Goal: Task Accomplishment & Management: Use online tool/utility

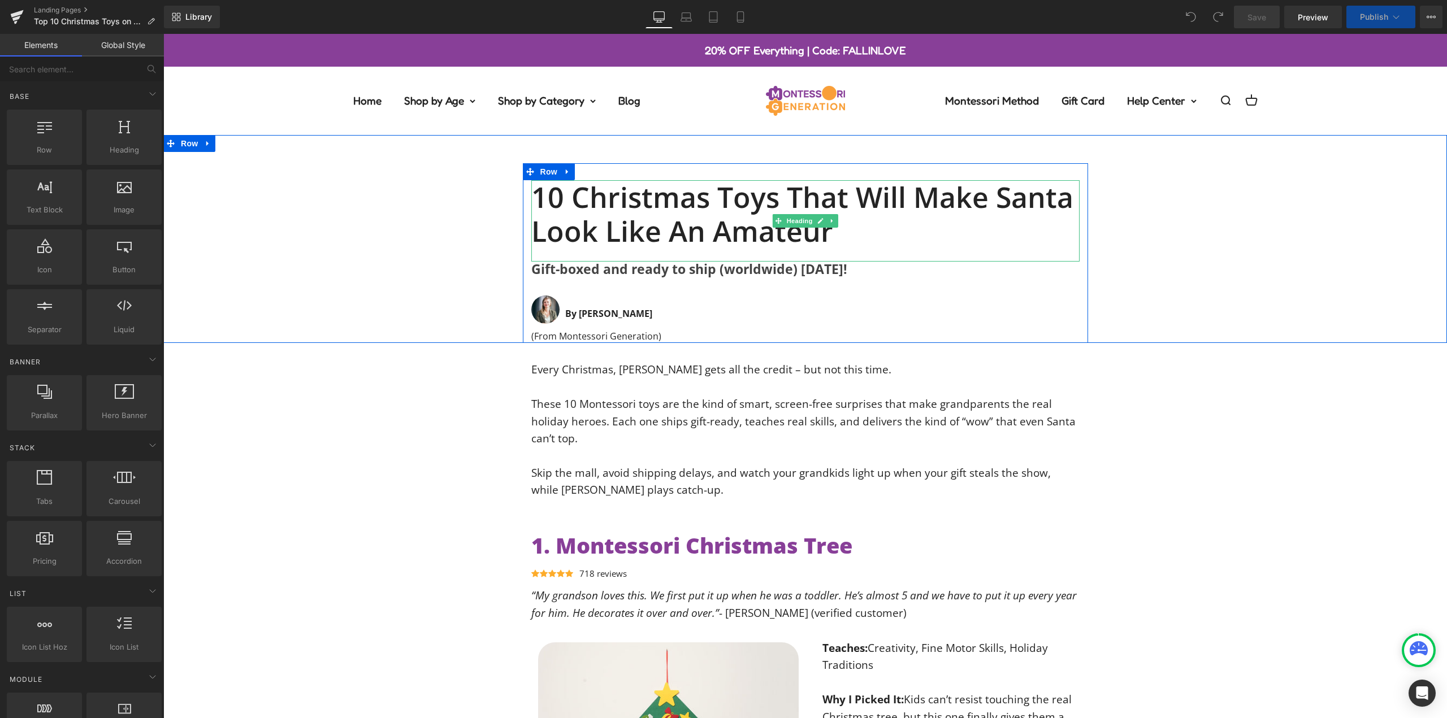
click at [750, 200] on h1 "10 Christmas Toys That Will Make Santa Look Like an Amateur" at bounding box center [805, 214] width 548 height 68
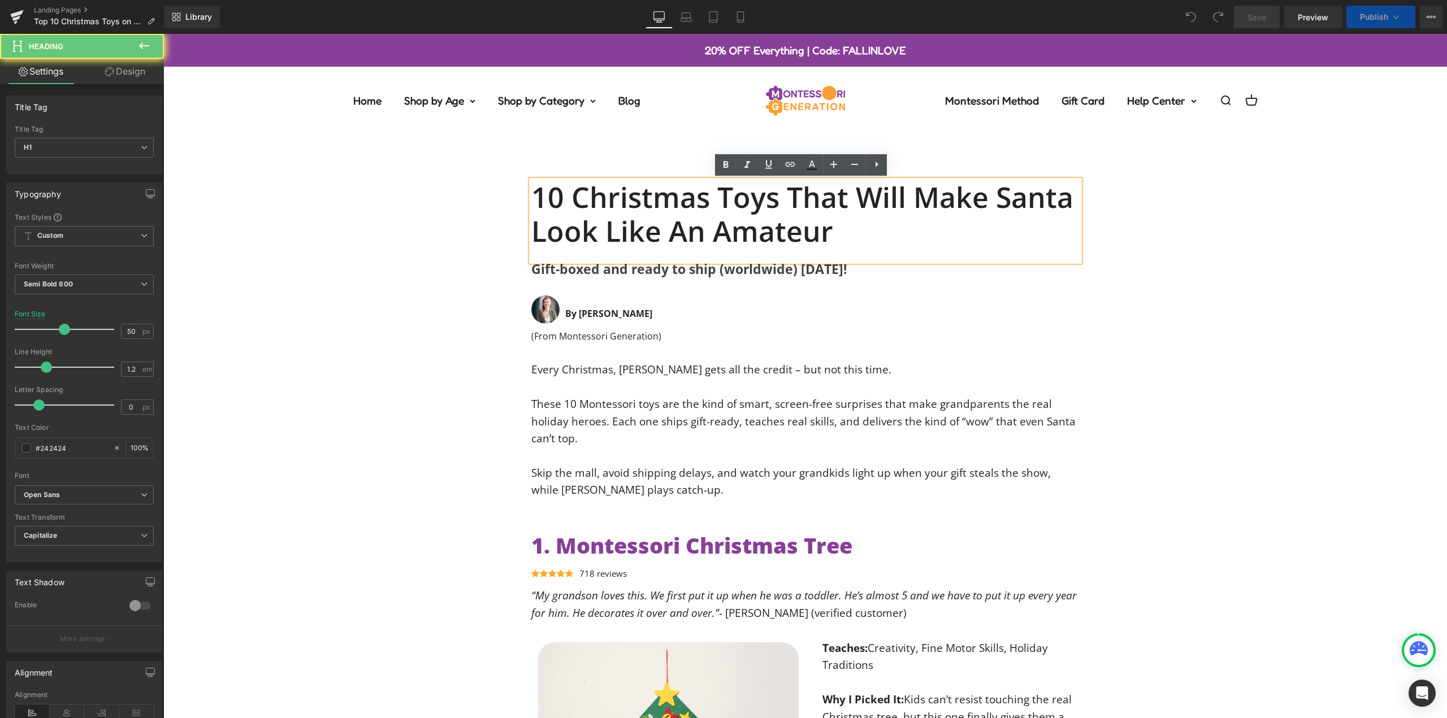
click at [750, 200] on h1 "10 Christmas Toys That Will Make Santa Look Like an Amateur" at bounding box center [805, 214] width 548 height 68
paste div
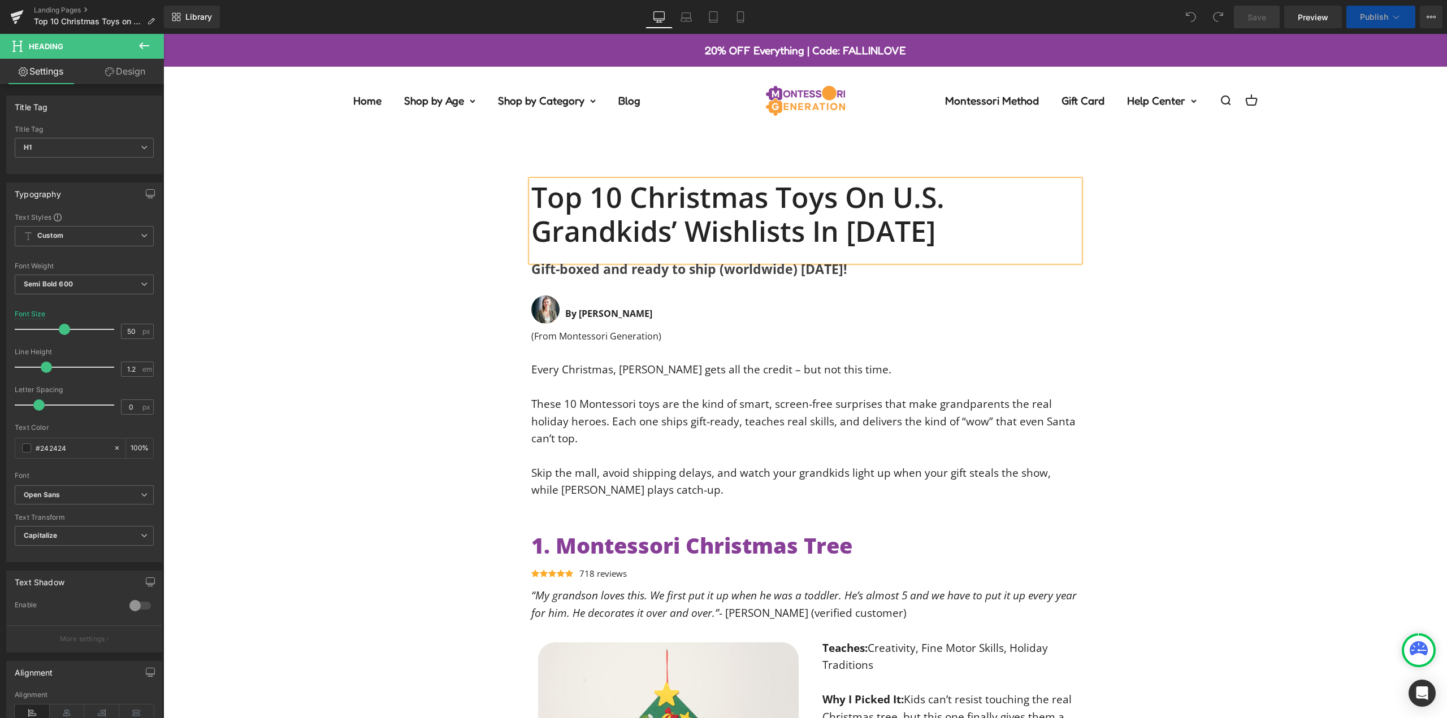
click at [1150, 236] on div "Top 10 Christmas Toys on U.S. Grandkids’ Wishlists in [DATE] Heading Gift-boxed…" at bounding box center [805, 253] width 1284 height 180
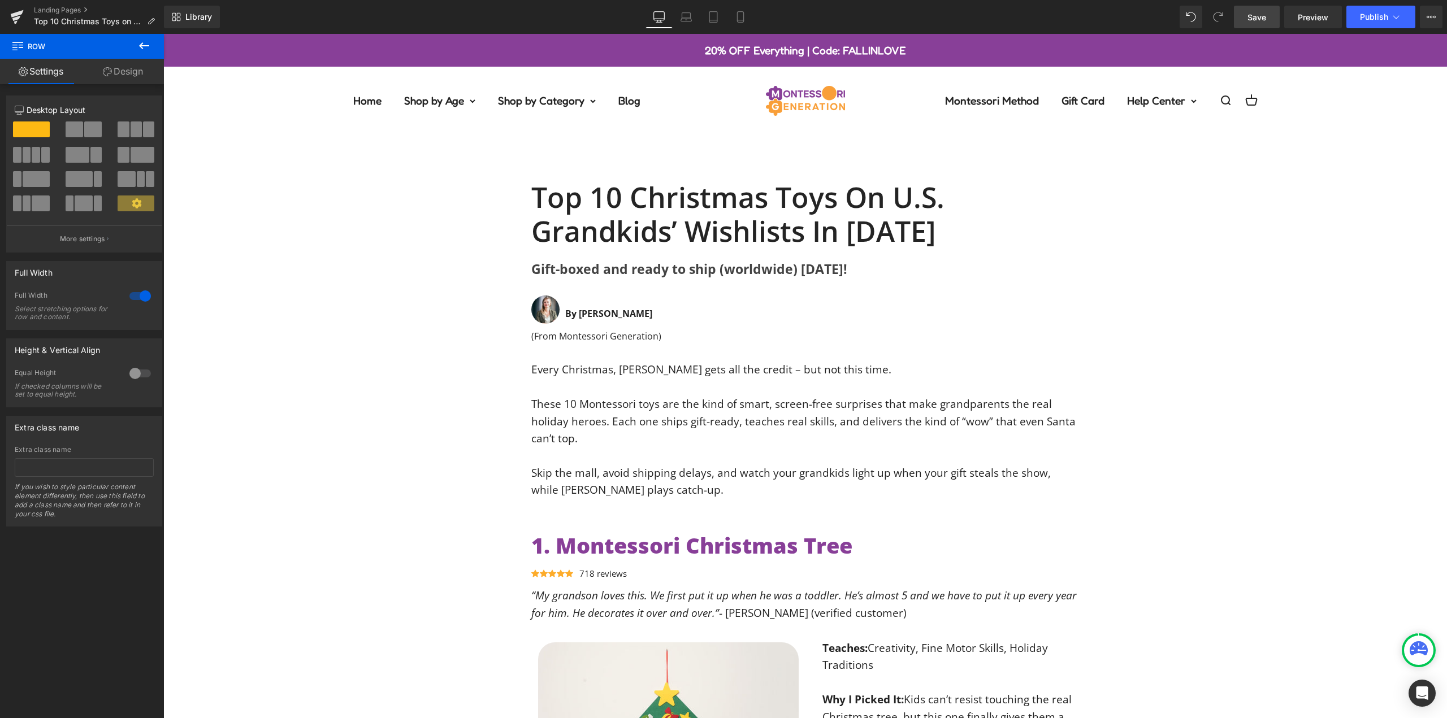
click at [1258, 15] on span "Save" at bounding box center [1257, 17] width 19 height 12
click at [1433, 14] on icon at bounding box center [1431, 16] width 9 height 9
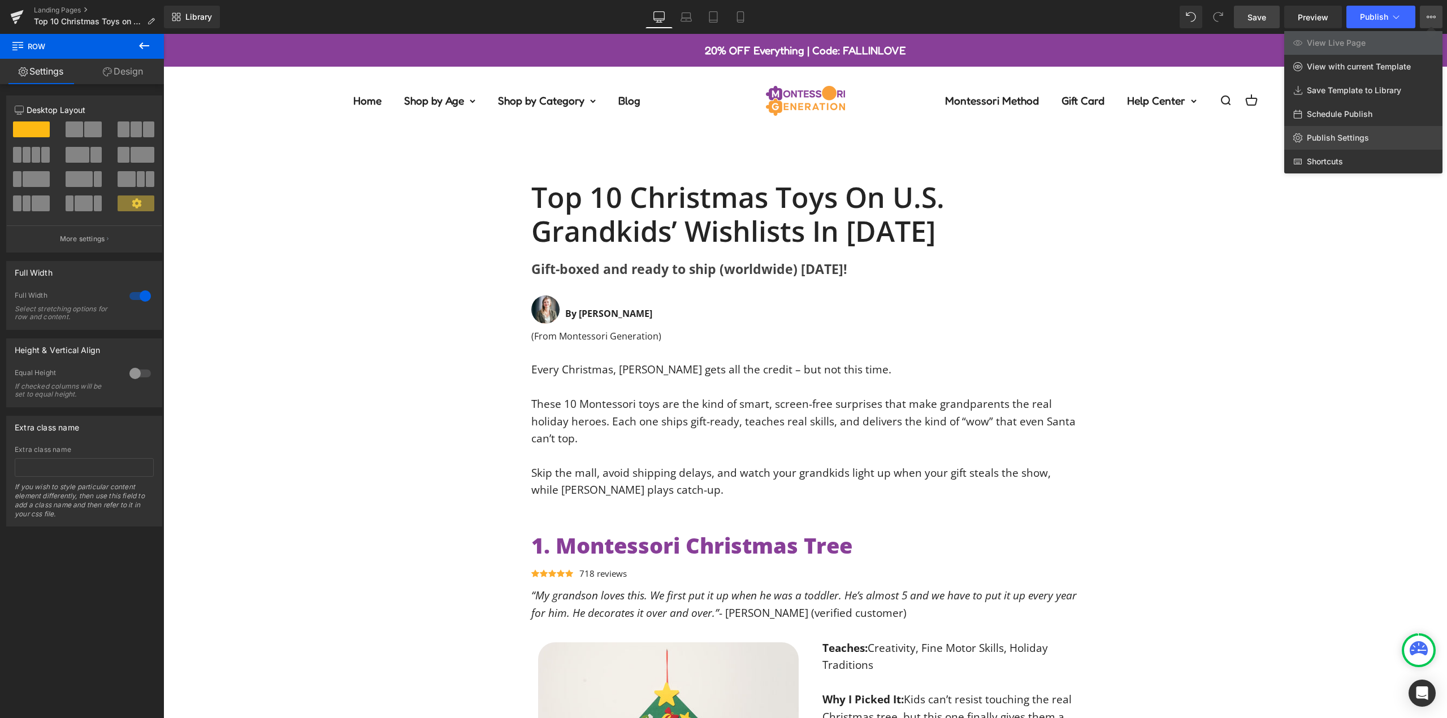
click at [1346, 138] on span "Publish Settings" at bounding box center [1338, 138] width 62 height 10
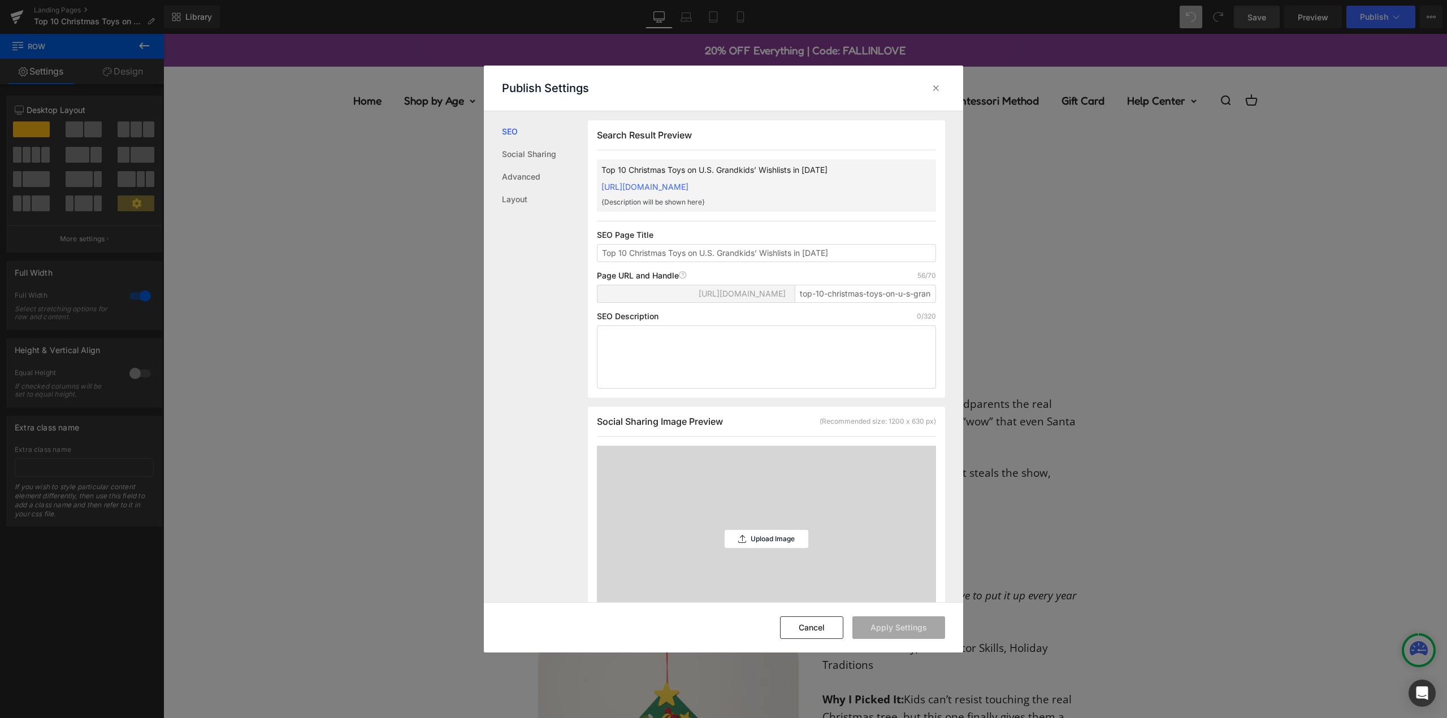
scroll to position [1, 0]
click at [840, 311] on div "[URL][DOMAIN_NAME] top-10-christmas-toys-on-u-s-grandkids-wishlists-in-2025" at bounding box center [766, 297] width 339 height 27
click at [841, 302] on input "top-10-christmas-toys-on-u-s-grandkids-wishlists-in-2025" at bounding box center [865, 293] width 141 height 18
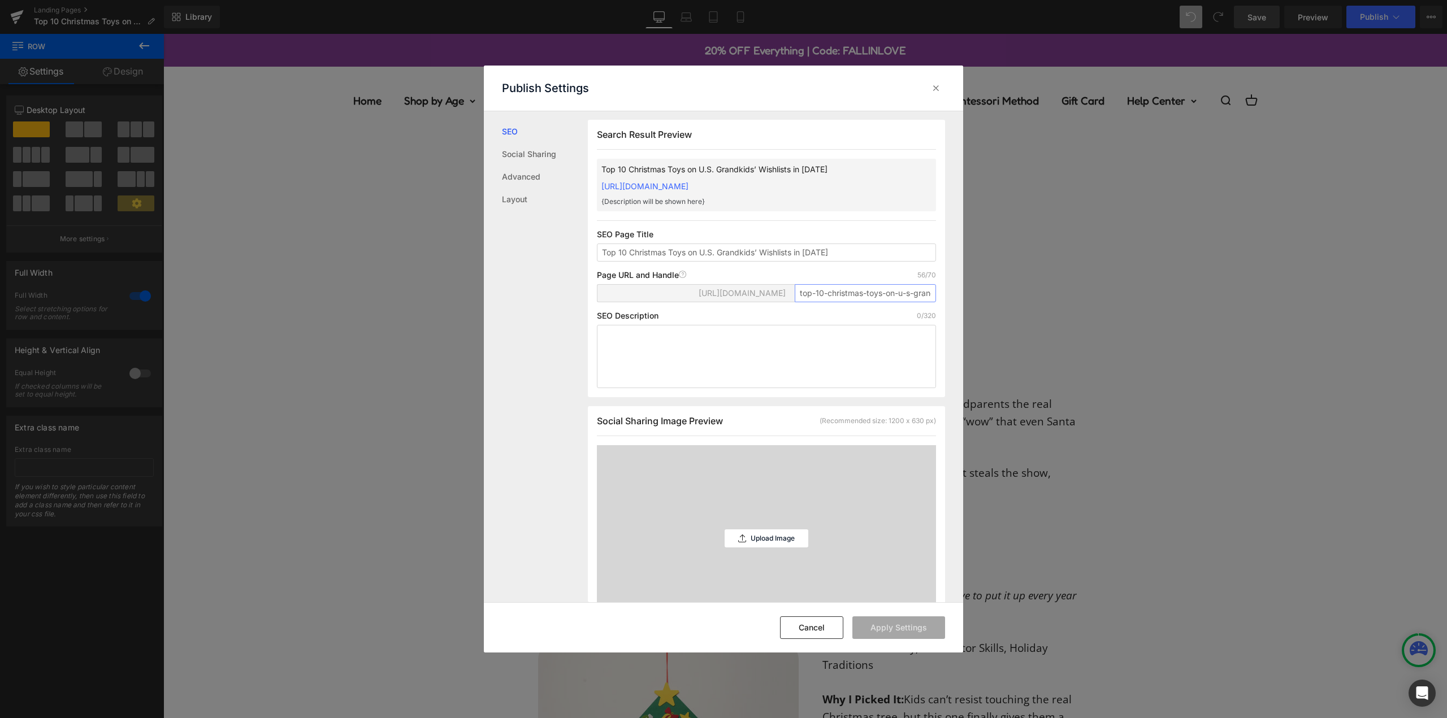
click at [841, 302] on input "top-10-christmas-toys-on-u-s-grandkids-wishlists-in-2025" at bounding box center [865, 293] width 141 height 18
type input "Đ"
paste input "top-10-christmas-toys-us-grandkids-wishlists-2025"
type input "top-10-christmas-toys-us-grandkids-wishlists-2025"
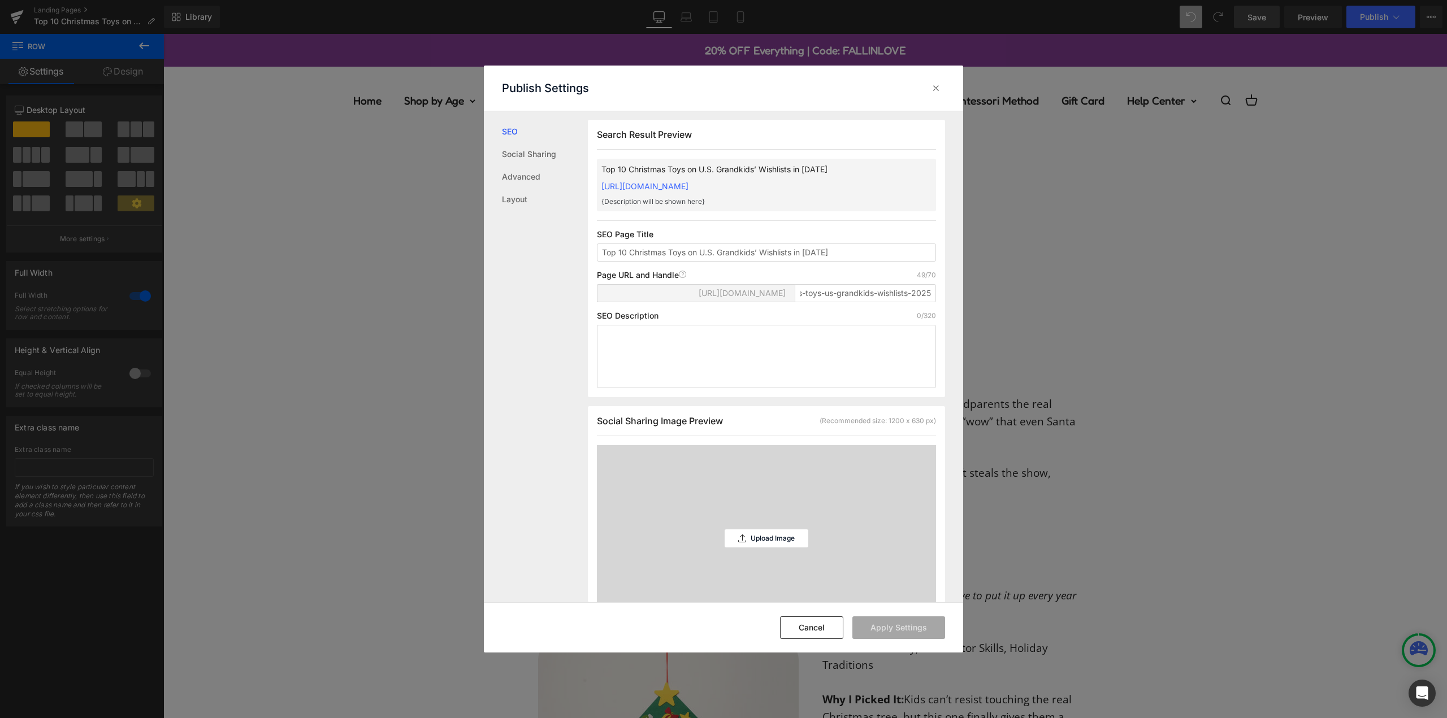
click at [810, 280] on div "Page URL and Handle Page URL Address 49/70" at bounding box center [766, 275] width 339 height 9
click at [779, 262] on input "Top 10 Christmas Toys on U.S. Grandkids’ Wishlists in [DATE]" at bounding box center [766, 253] width 339 height 18
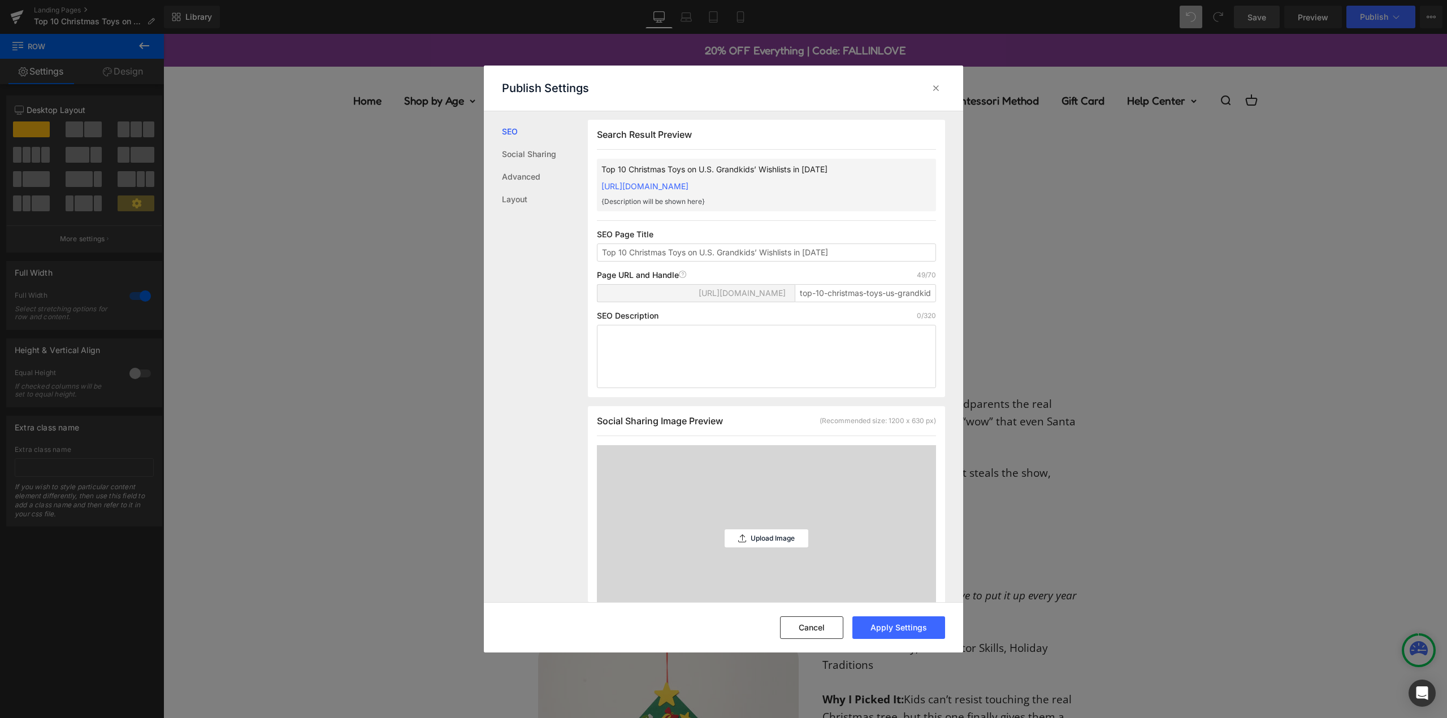
click at [858, 239] on p "SEO Page Title" at bounding box center [766, 234] width 339 height 9
click at [711, 361] on textarea at bounding box center [766, 356] width 339 height 63
paste textarea "See the toys topping U.S. grandkids’ Christmas wishlists for 2025. Screen-free,…"
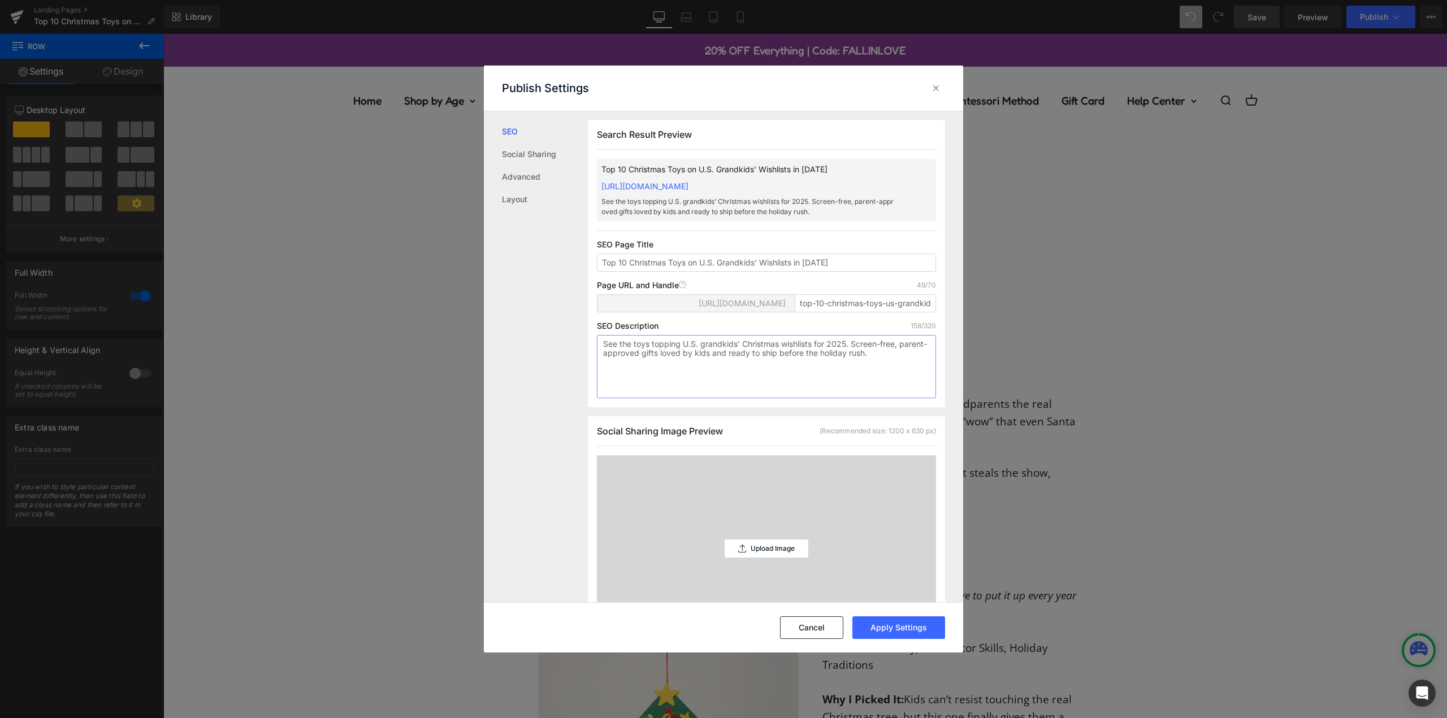
type textarea "See the toys topping U.S. grandkids’ Christmas wishlists for 2025. Screen-free,…"
click at [685, 333] on div "Search Result Preview Top 10 Christmas Toys on U.S. Grandkids’ Wishlists in [DA…" at bounding box center [766, 264] width 357 height 288
click at [773, 322] on div "[URL][DOMAIN_NAME] top-10-christmas-toys-us-grandkids-wishlists-2025" at bounding box center [766, 307] width 339 height 27
click at [890, 623] on button "Apply Settings" at bounding box center [898, 628] width 93 height 23
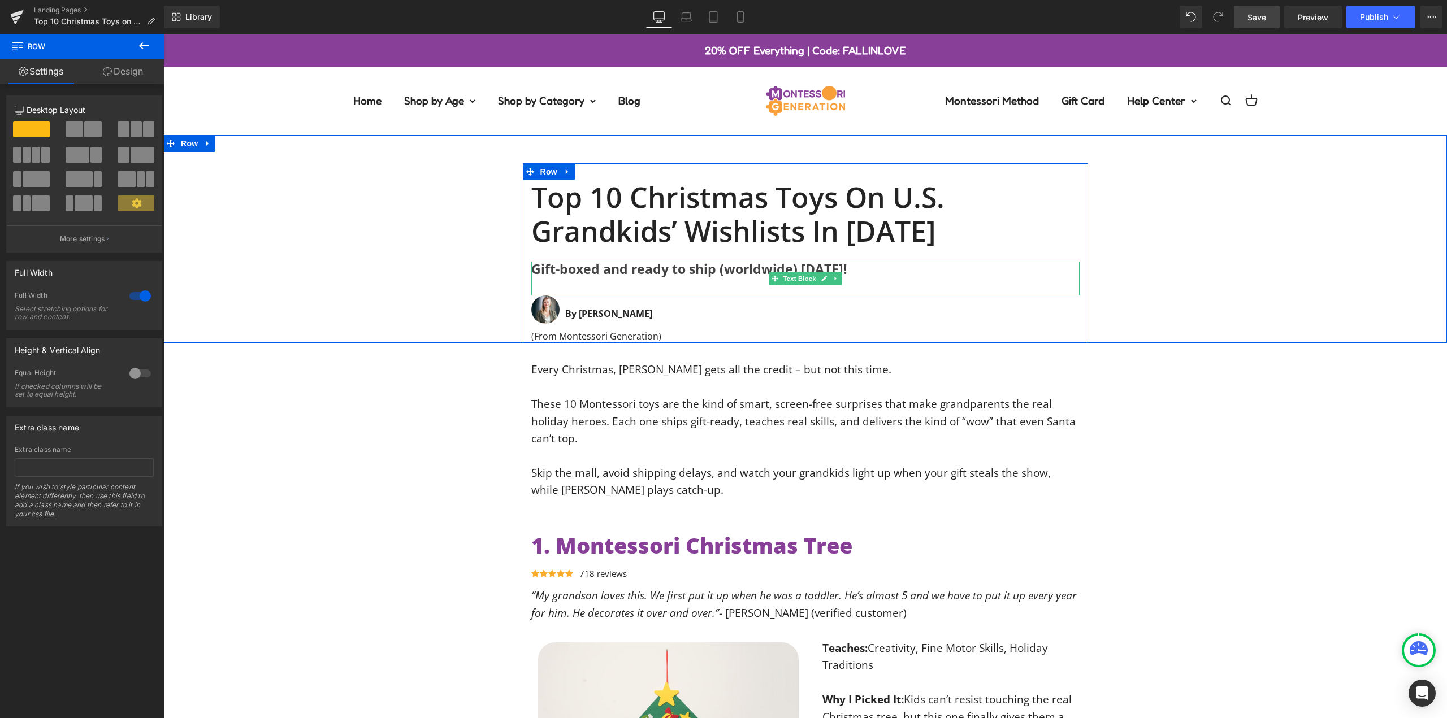
click at [597, 274] on b "Gift-boxed and ready to ship (worldwide) [DATE]!" at bounding box center [689, 269] width 316 height 18
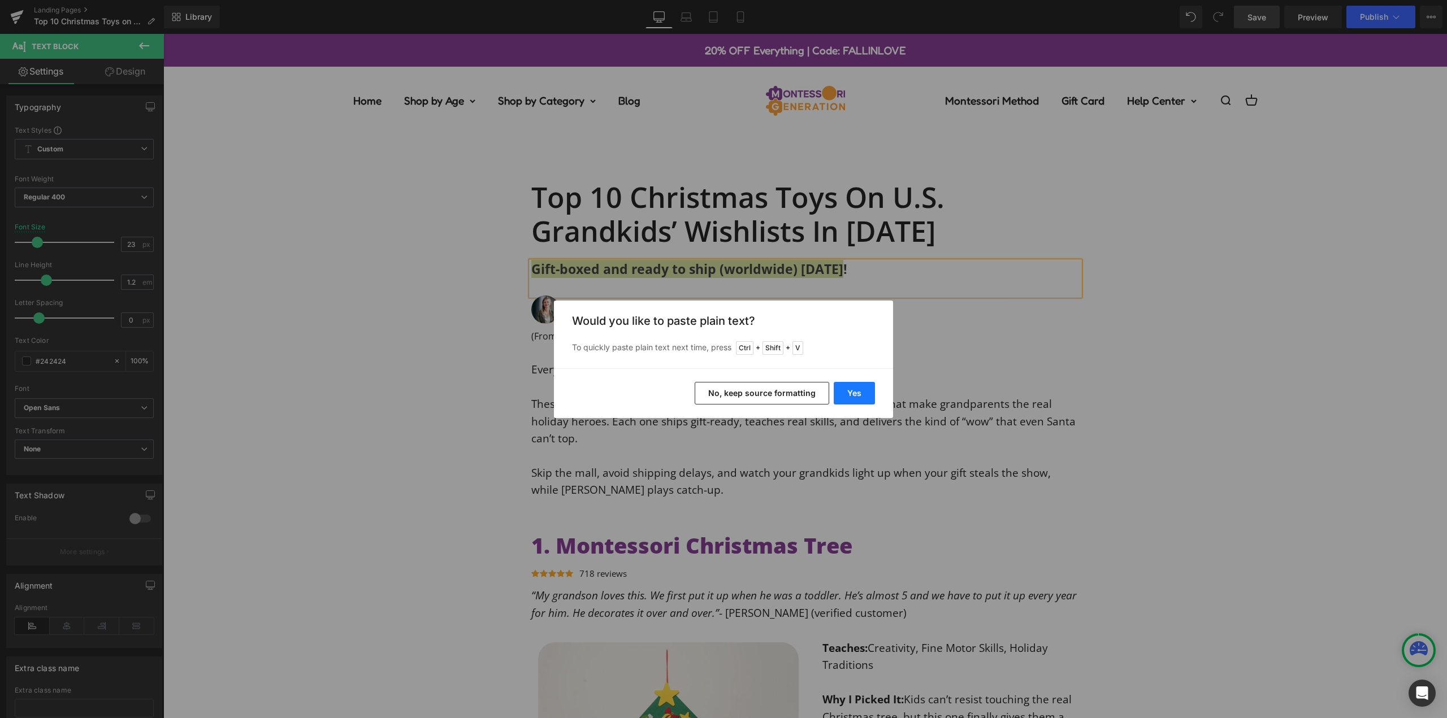
click at [856, 399] on button "Yes" at bounding box center [854, 393] width 41 height 23
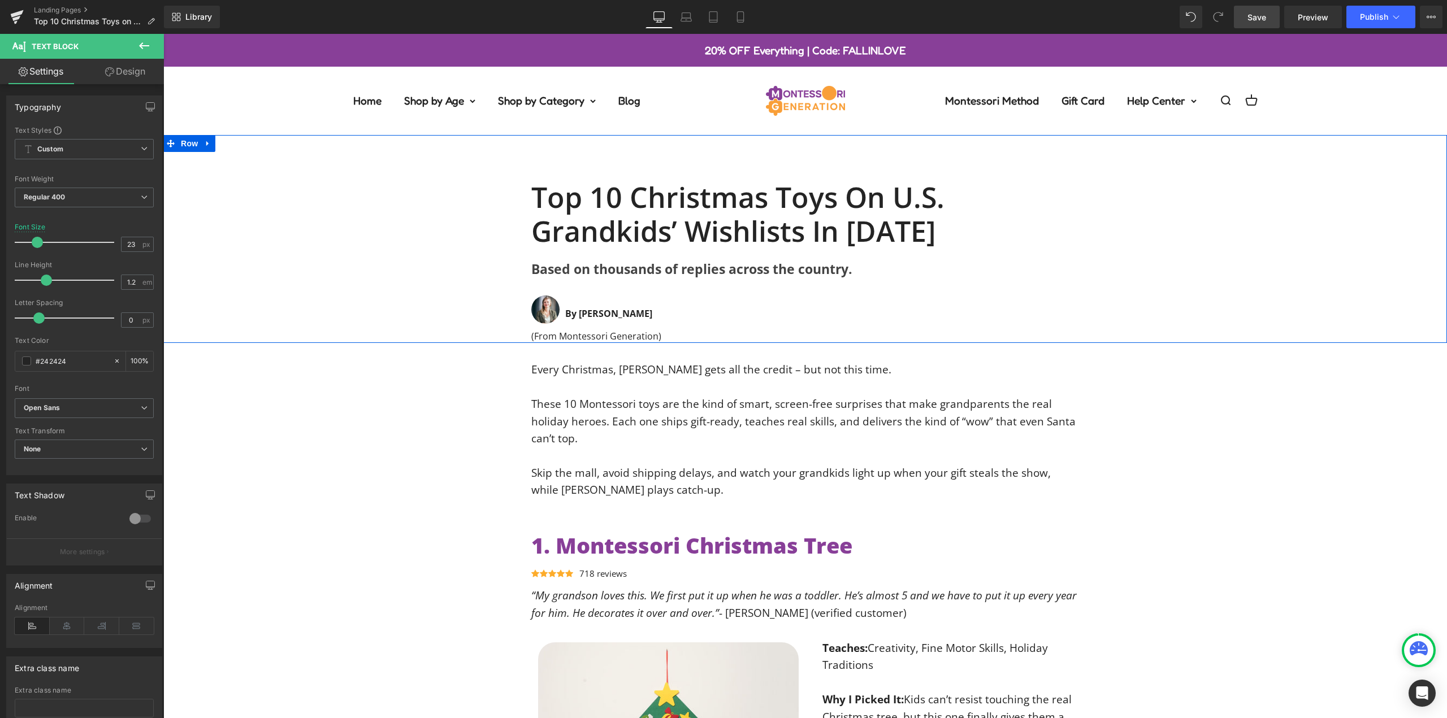
click at [425, 274] on div "Top 10 Christmas Toys on U.S. Grandkids’ Wishlists in [DATE] Heading Based on t…" at bounding box center [805, 253] width 1284 height 180
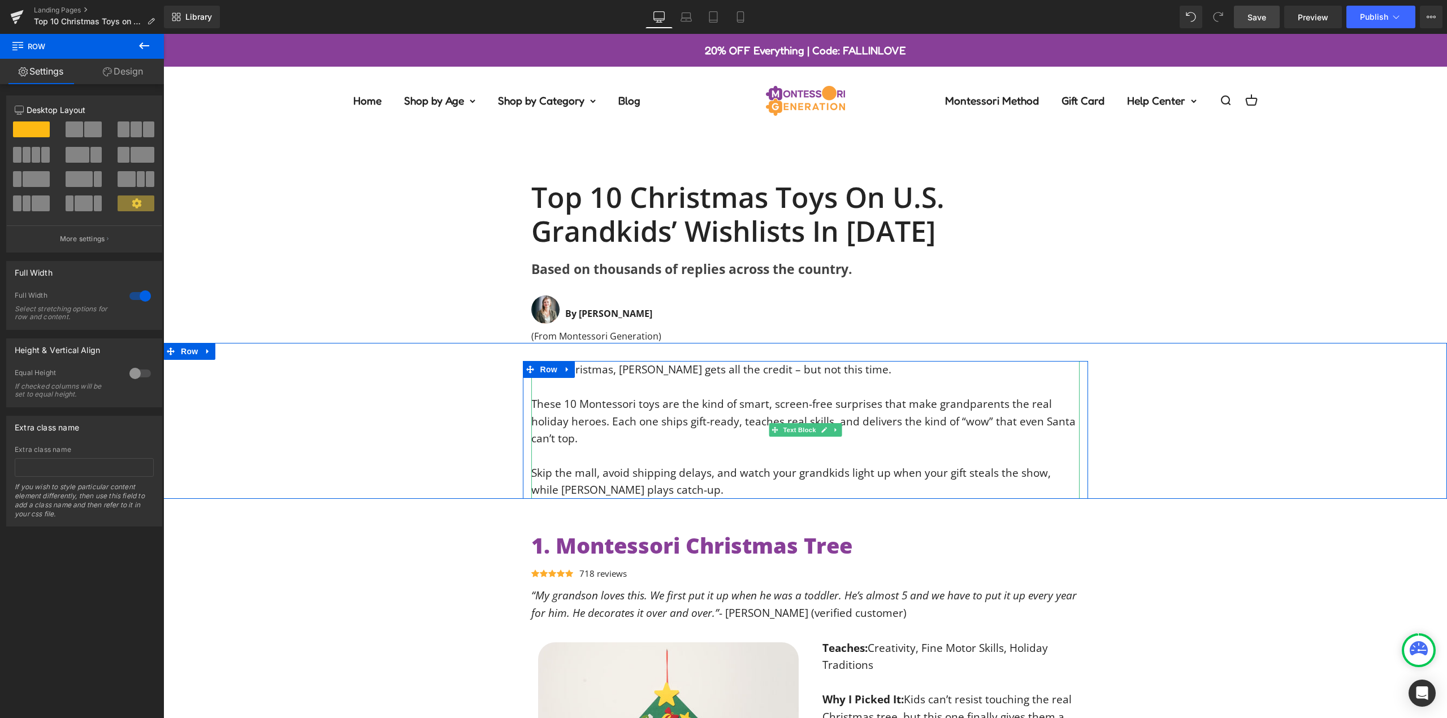
click at [646, 486] on p "Skip the mall, avoid shipping delays, and watch your grandkids light up when yo…" at bounding box center [805, 482] width 548 height 34
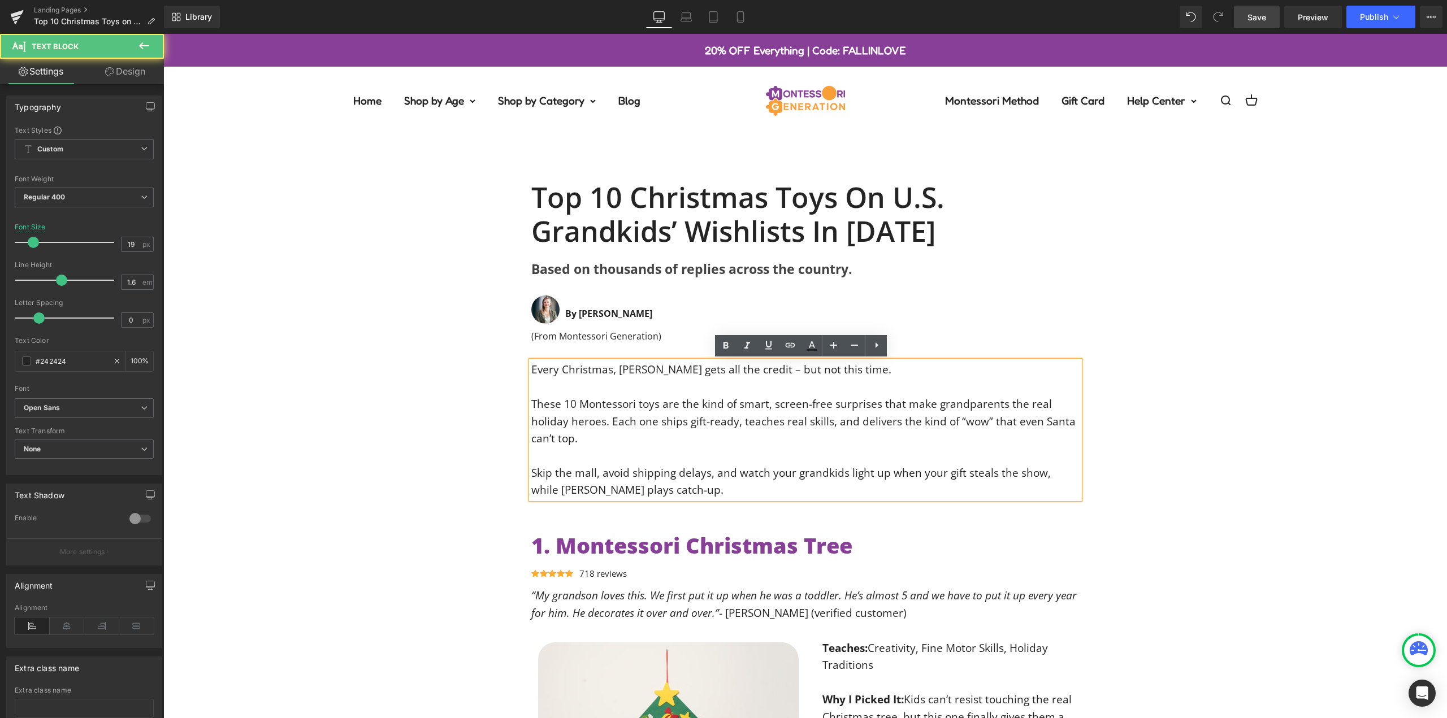
click at [631, 492] on p "Skip the mall, avoid shipping delays, and watch your grandkids light up when yo…" at bounding box center [805, 482] width 548 height 34
drag, startPoint x: 625, startPoint y: 488, endPoint x: 529, endPoint y: 371, distance: 151.0
click at [531, 363] on div "Every Christmas, [PERSON_NAME] gets all the credit – but not this time. These 1…" at bounding box center [805, 429] width 548 height 137
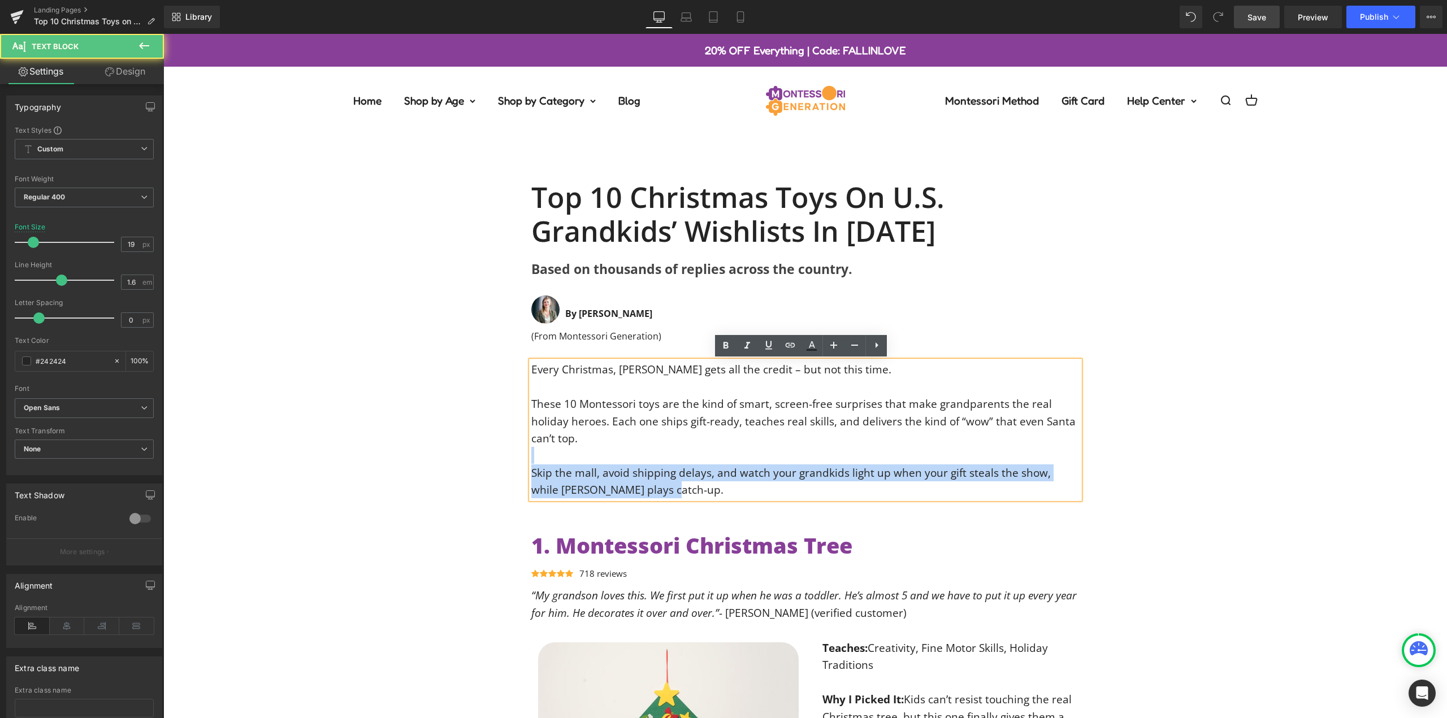
drag, startPoint x: 566, startPoint y: 392, endPoint x: 661, endPoint y: 435, distance: 103.7
click at [661, 435] on div "Every Christmas, [PERSON_NAME] gets all the credit – but not this time. These 1…" at bounding box center [805, 429] width 548 height 137
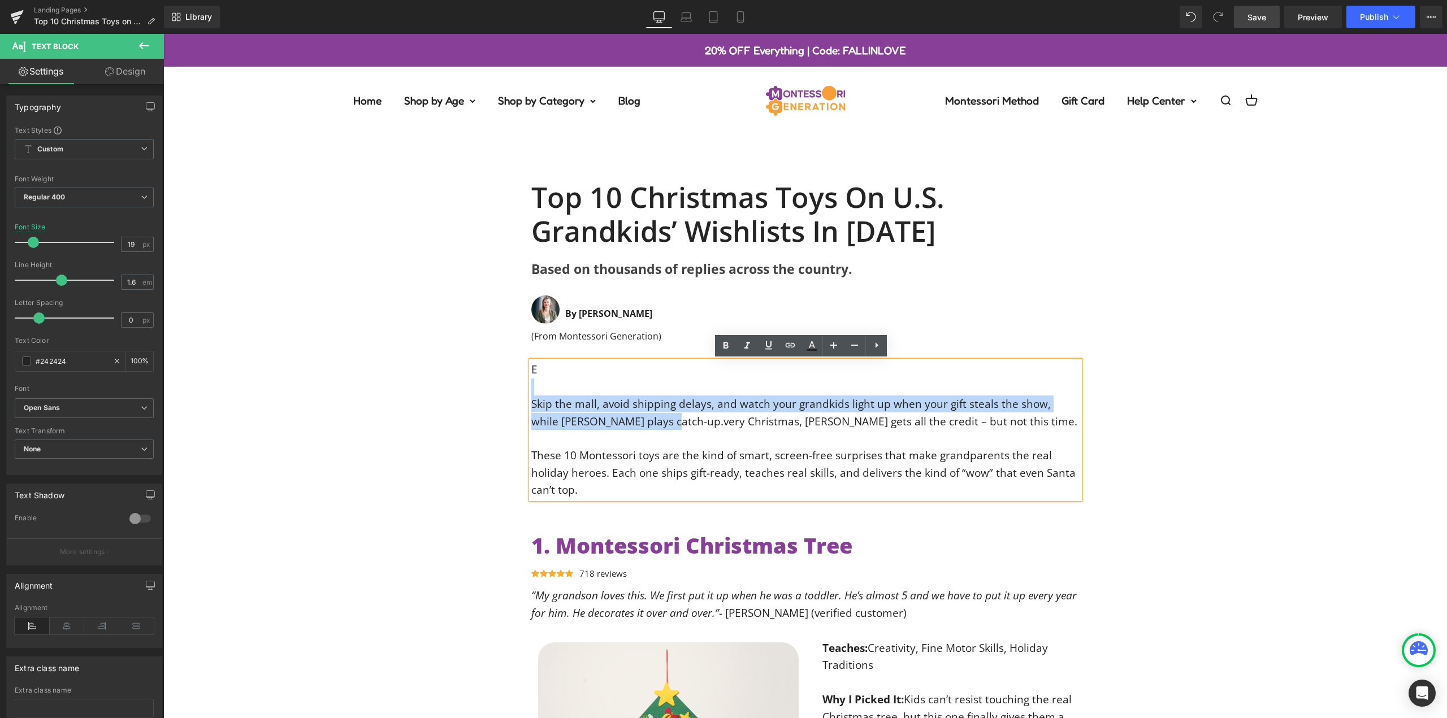
click at [607, 478] on p "These 10 Montessori toys are the kind of smart, screen-free surprises that make…" at bounding box center [805, 472] width 548 height 51
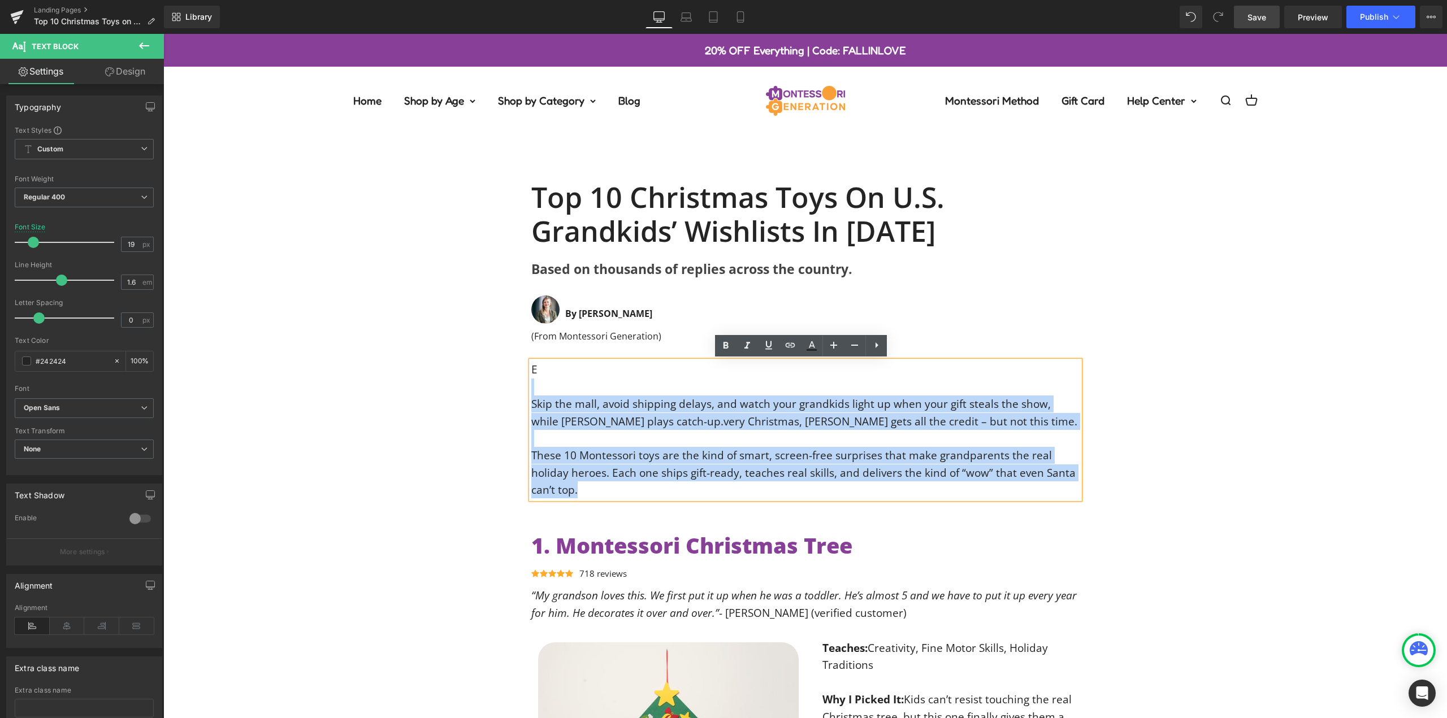
drag, startPoint x: 578, startPoint y: 493, endPoint x: 537, endPoint y: 367, distance: 132.6
click at [537, 367] on div "E Skip the mall, avoid shipping delays, and watch your grandkids light up when …" at bounding box center [805, 429] width 548 height 137
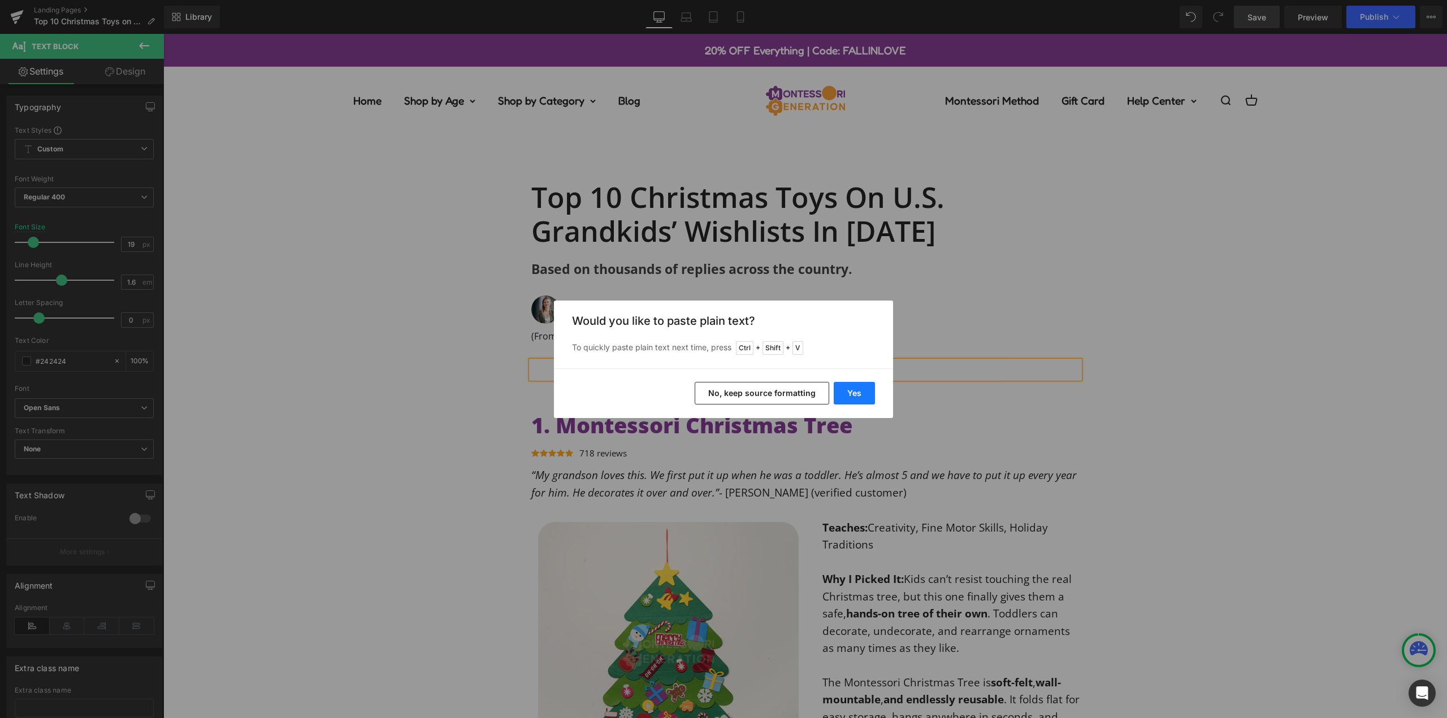
click at [849, 392] on button "Yes" at bounding box center [854, 393] width 41 height 23
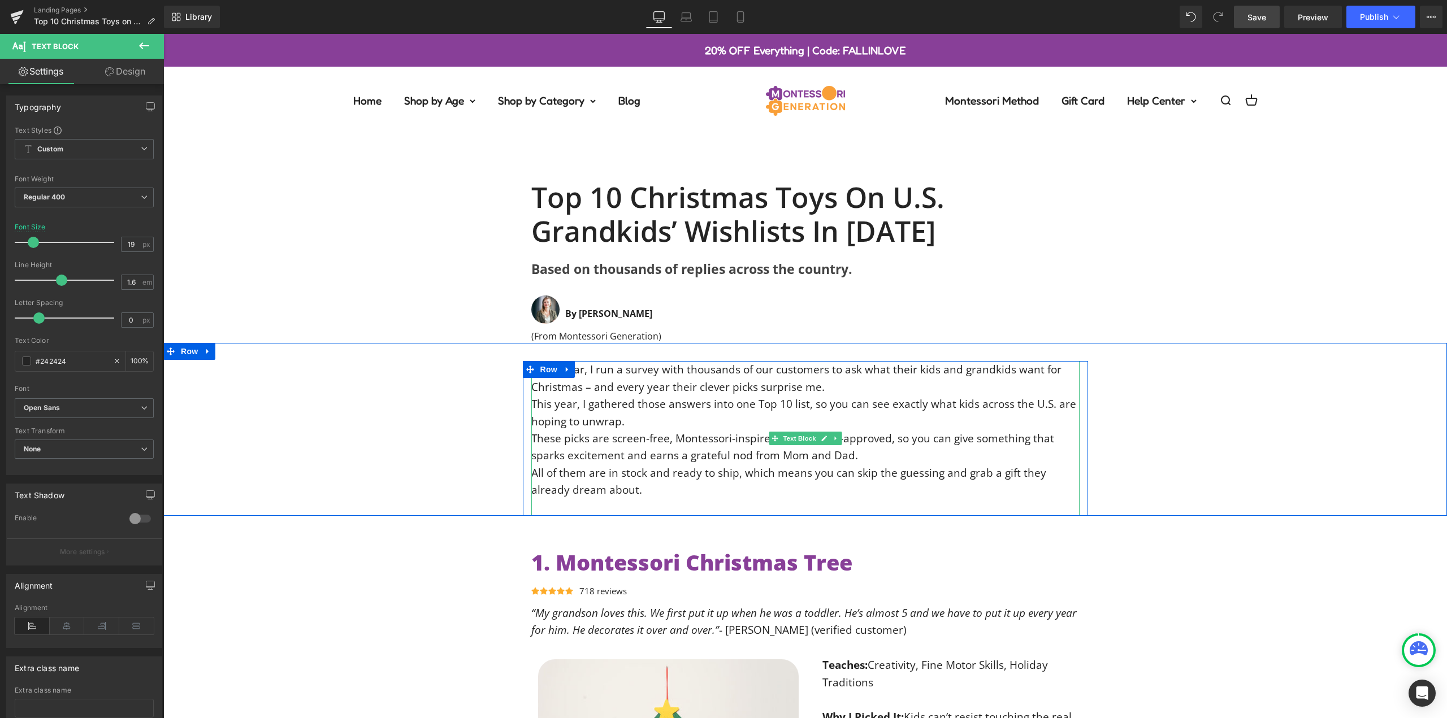
click at [823, 393] on div "Every year, I run a survey with thousands of our customers to ask what their ki…" at bounding box center [805, 438] width 548 height 155
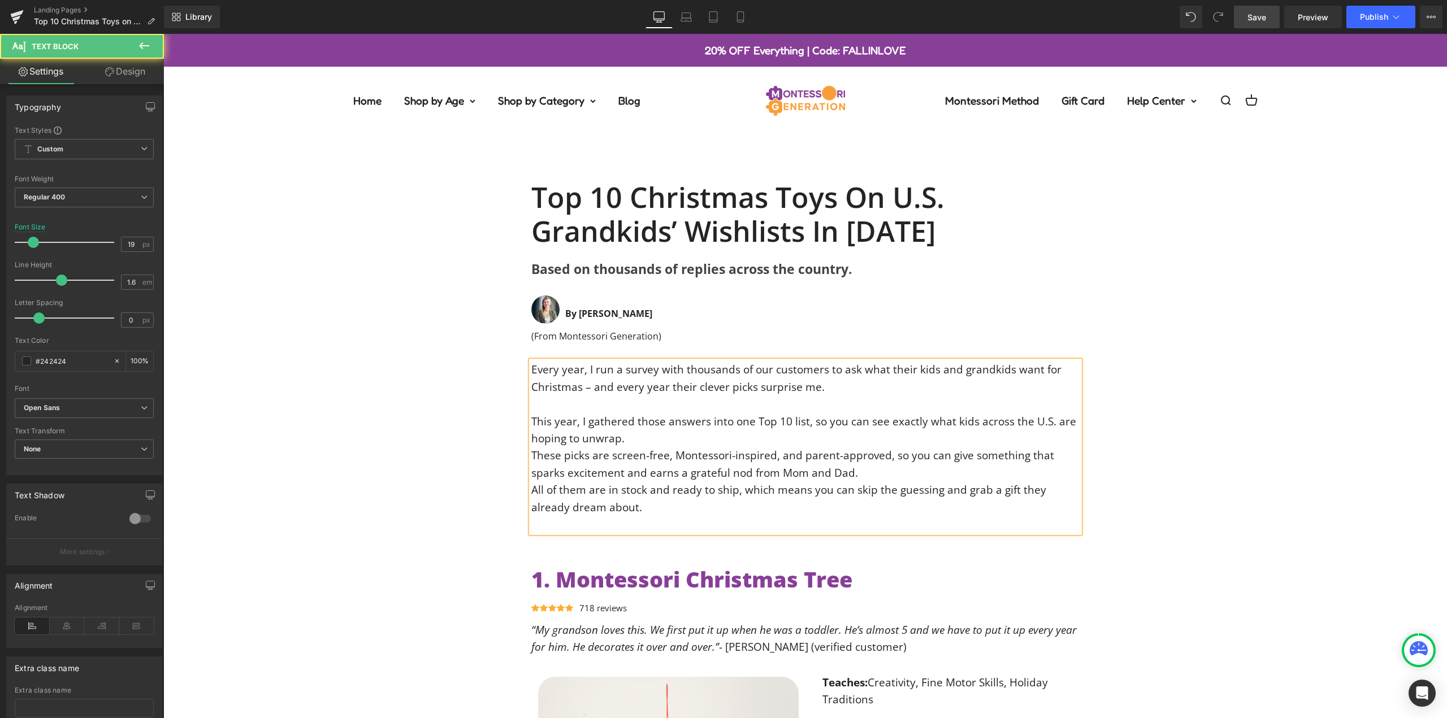
click at [638, 444] on div "This year, I gathered those answers into one Top 10 list, so you can see exactl…" at bounding box center [805, 430] width 548 height 34
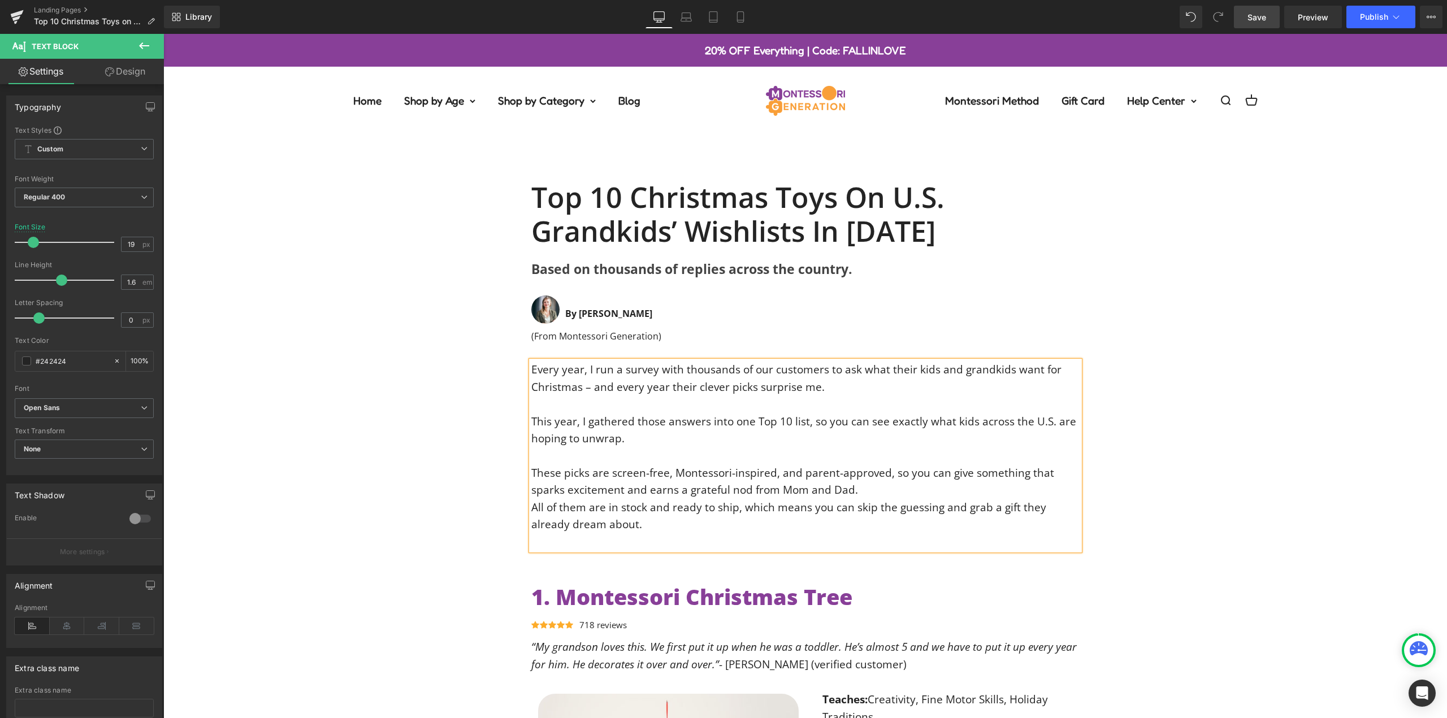
click at [882, 500] on div "All of them are in stock and ready to ship, which means you can skip the guessi…" at bounding box center [805, 516] width 548 height 34
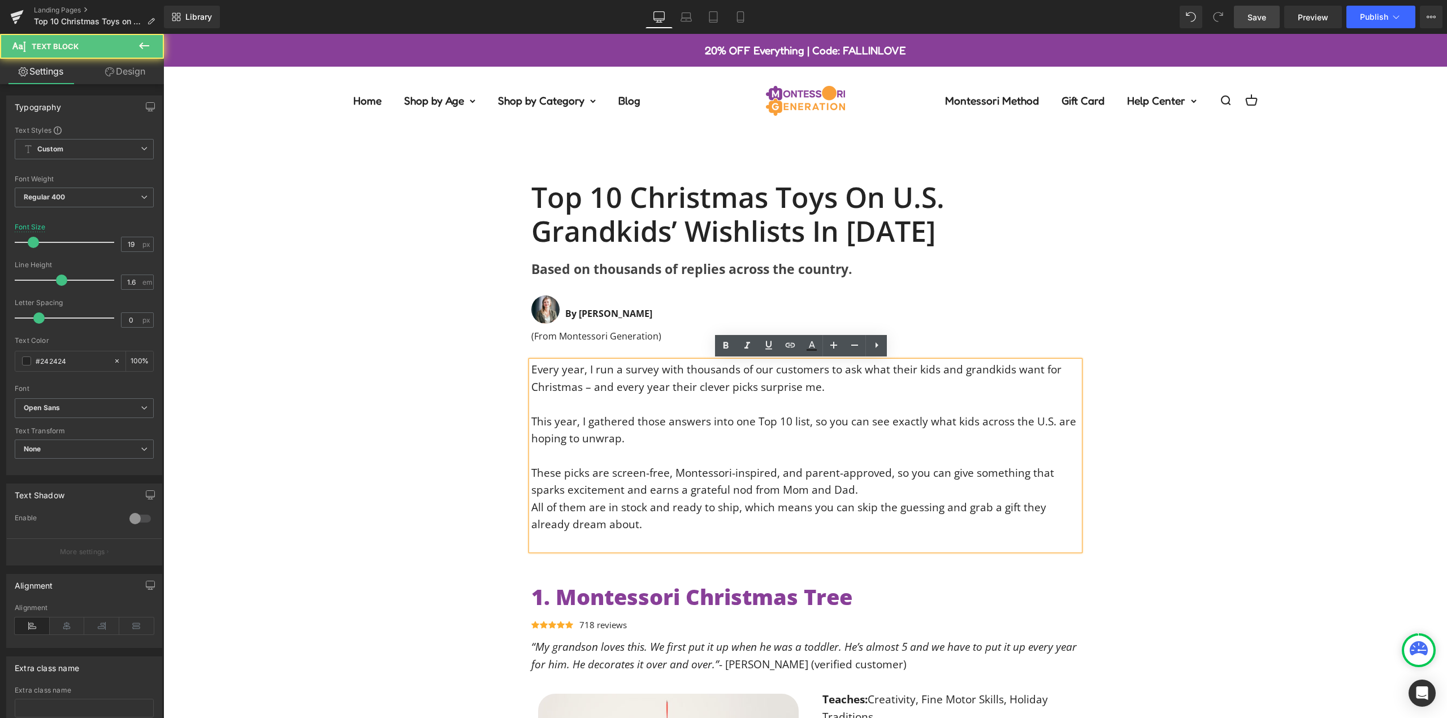
click at [867, 493] on div "These picks are screen-free, Montessori-inspired, and parent-approved, so you c…" at bounding box center [805, 482] width 548 height 34
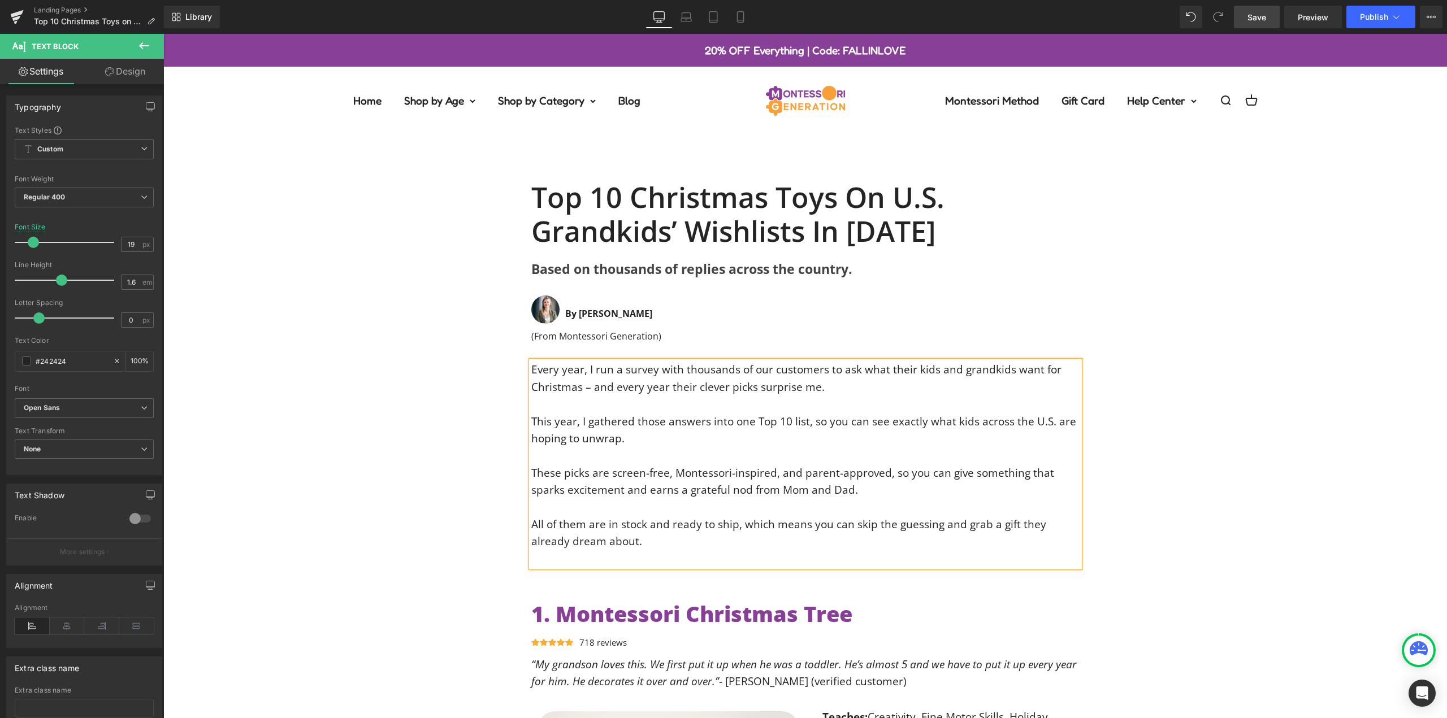
click at [614, 558] on div at bounding box center [805, 559] width 548 height 17
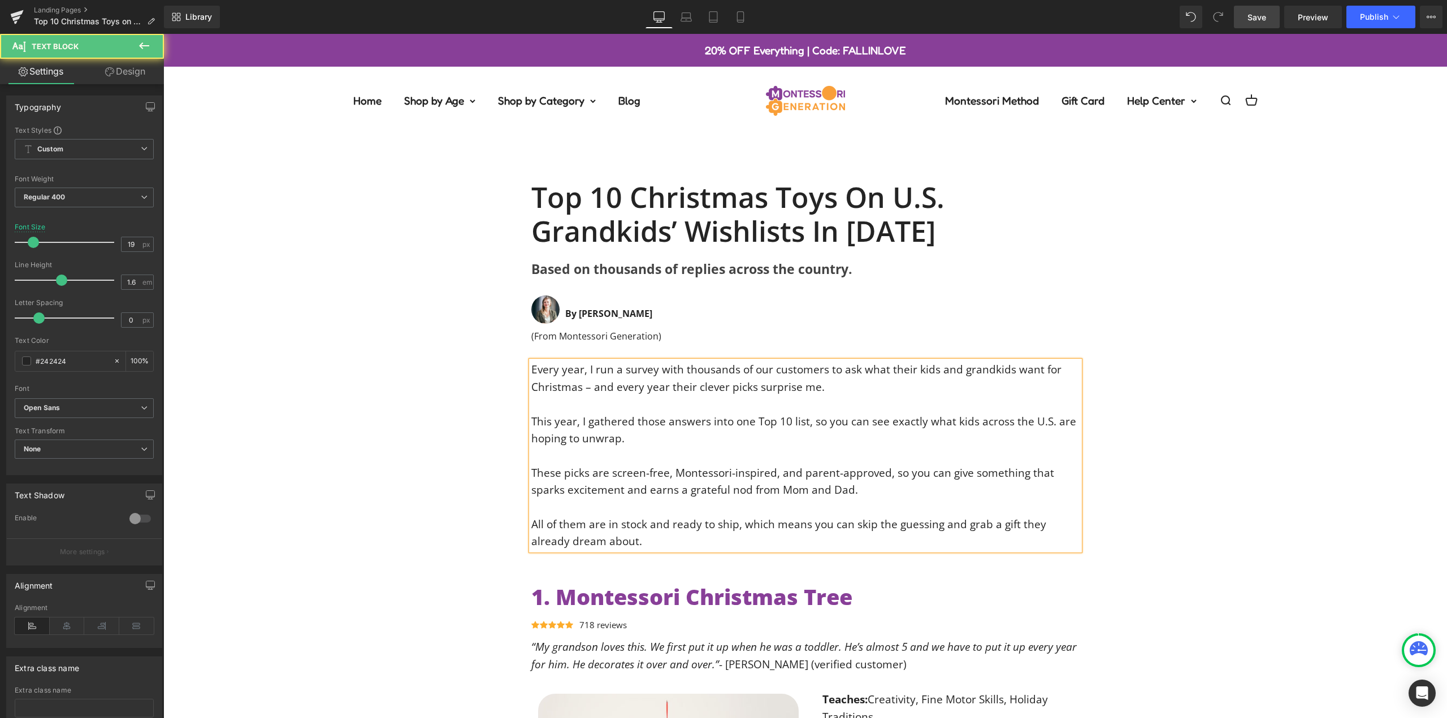
click at [1208, 402] on div "Every year, I run a survey with thousands of our customers to ask what their ki…" at bounding box center [805, 455] width 1284 height 189
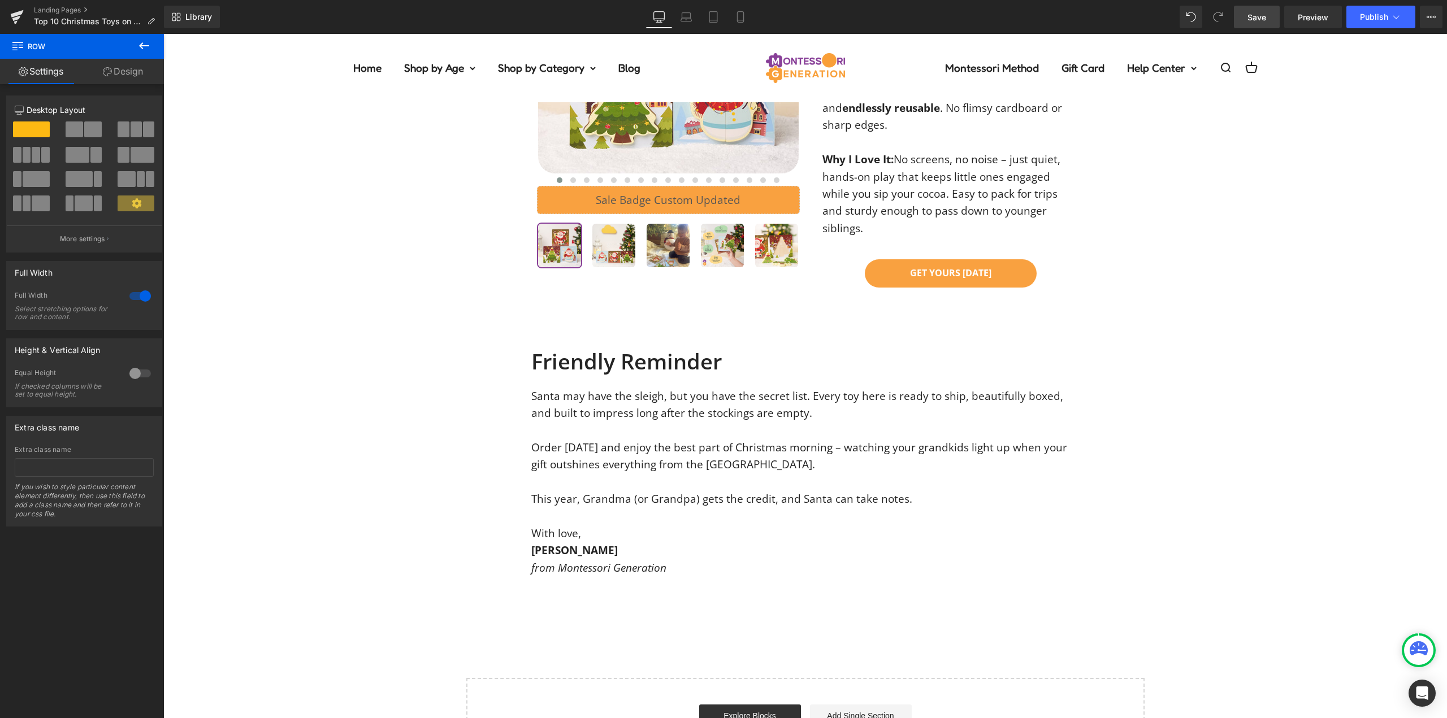
scroll to position [5721, 0]
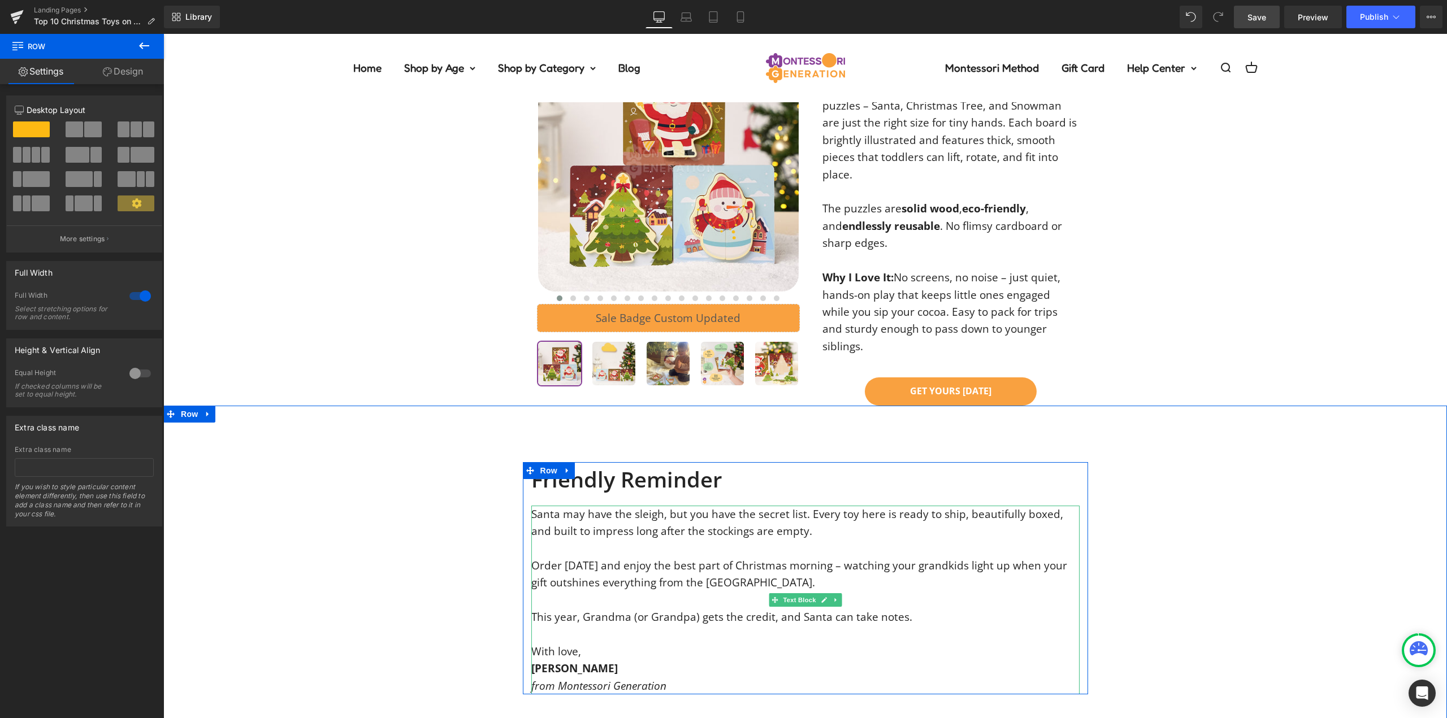
click at [630, 643] on div "With love," at bounding box center [805, 651] width 548 height 17
click at [654, 678] on div "from Montessori Generation" at bounding box center [805, 686] width 548 height 17
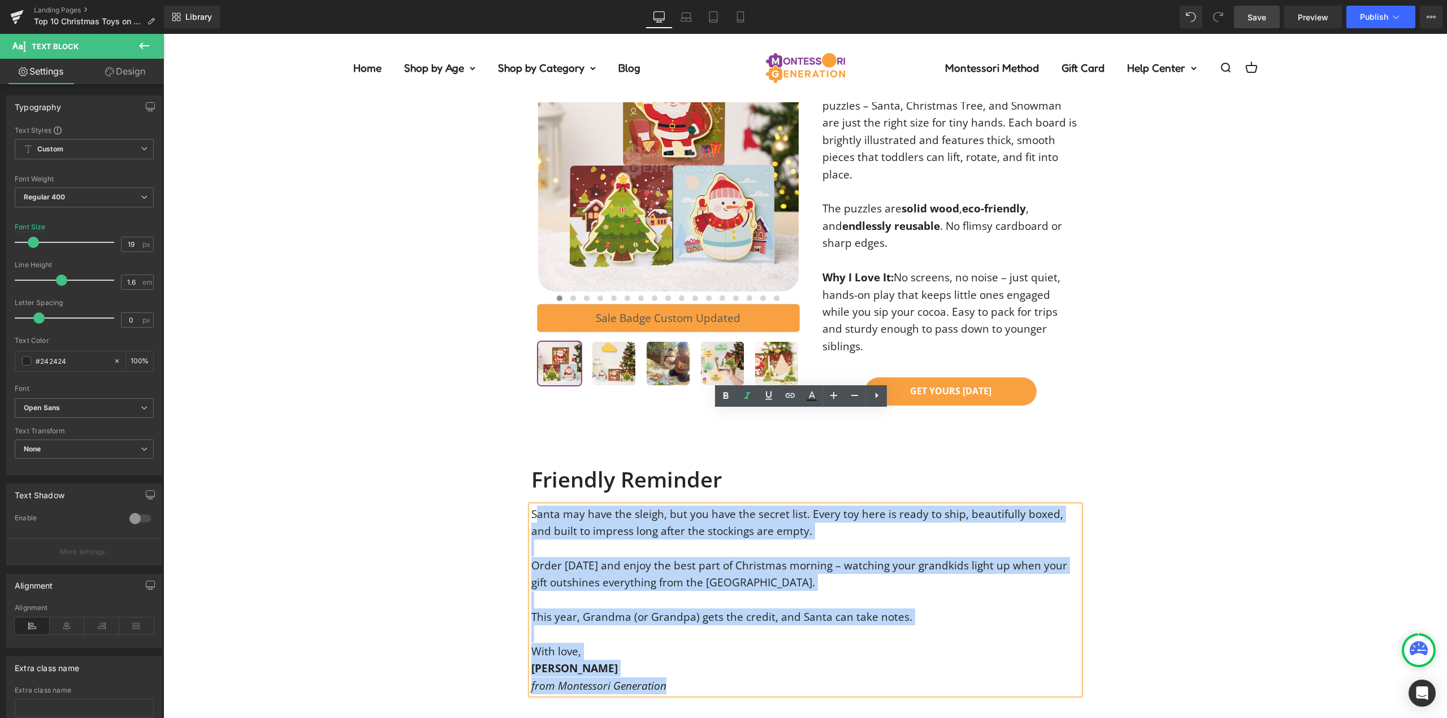
drag, startPoint x: 572, startPoint y: 546, endPoint x: 533, endPoint y: 421, distance: 131.4
click at [533, 506] on div "Santa may have the sleigh, but you have the secret list. Every toy here is read…" at bounding box center [805, 600] width 548 height 189
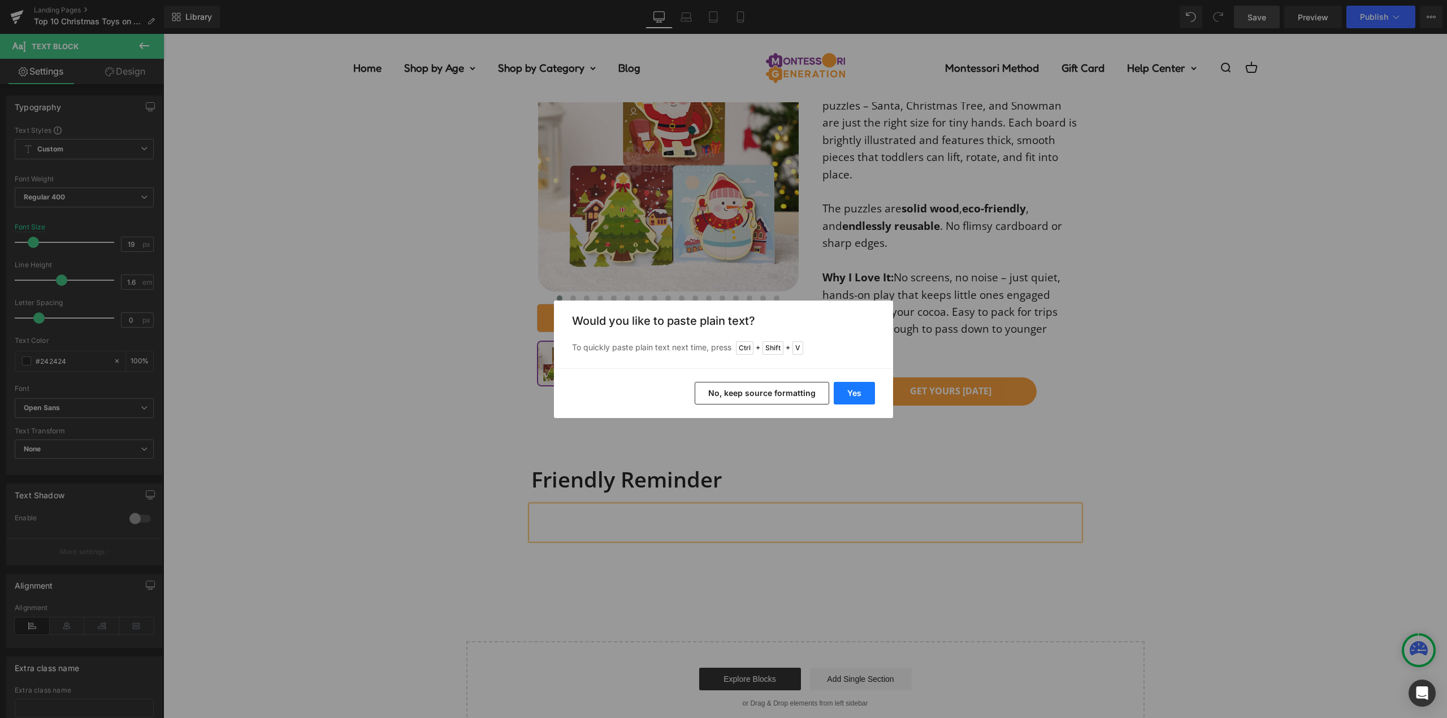
click at [846, 392] on button "Yes" at bounding box center [854, 393] width 41 height 23
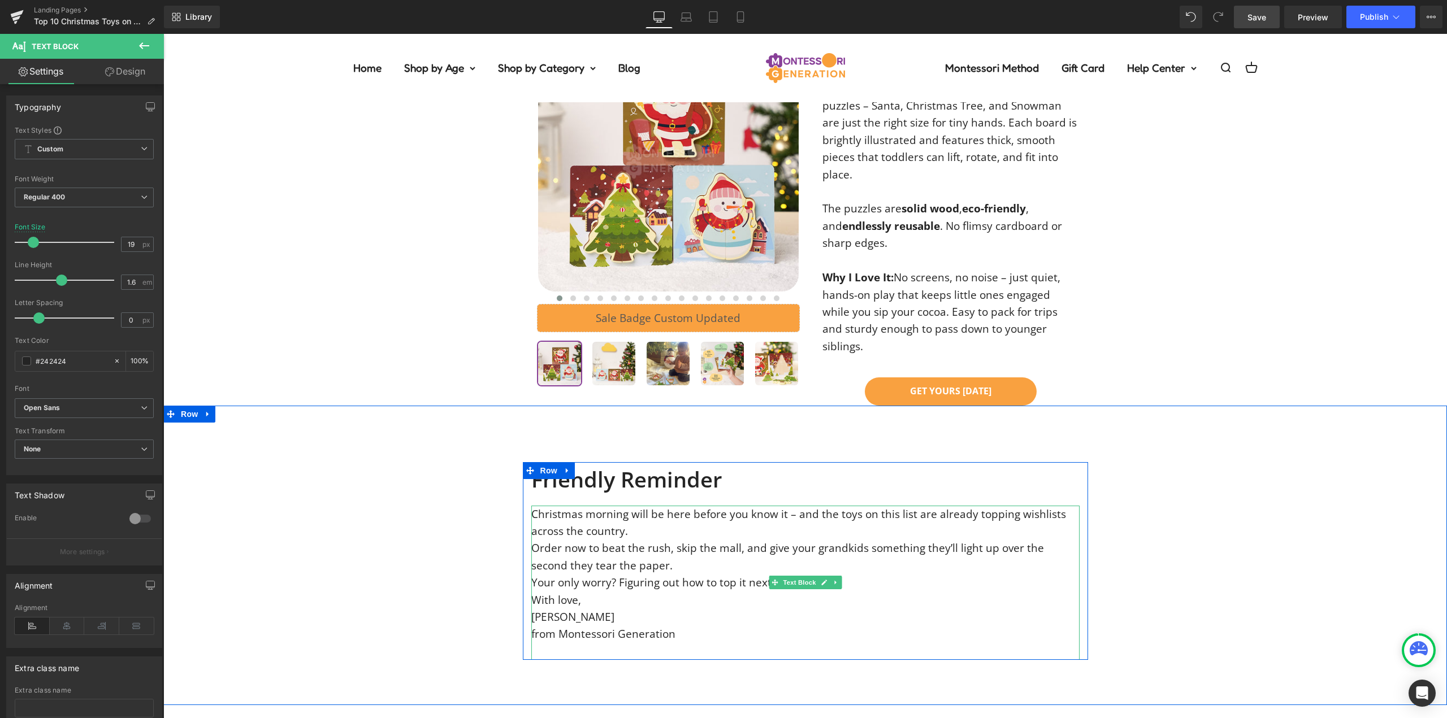
click at [647, 506] on div "Christmas morning will be here before you know it – and the toys on this list a…" at bounding box center [805, 583] width 548 height 155
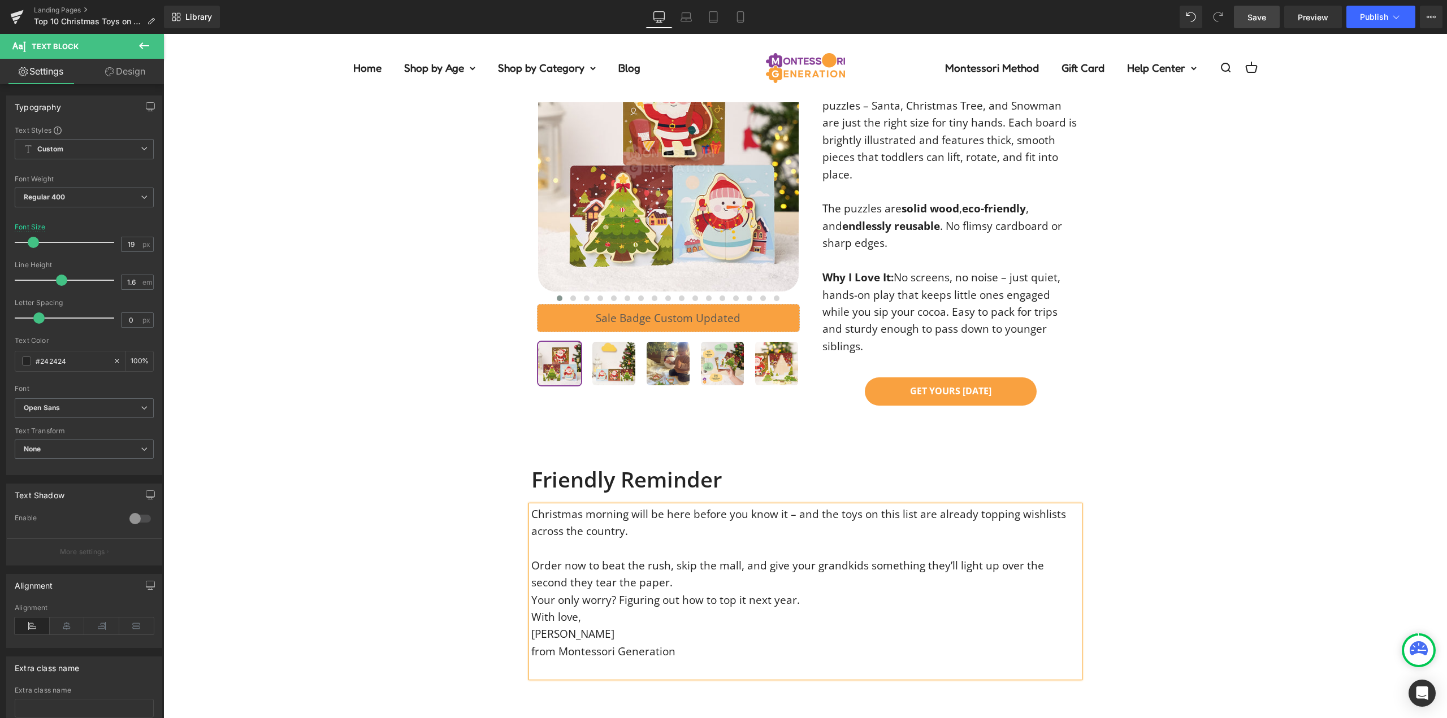
click at [640, 557] on div "Order now to beat the rush, skip the mall, and give your grandkids something th…" at bounding box center [805, 574] width 548 height 34
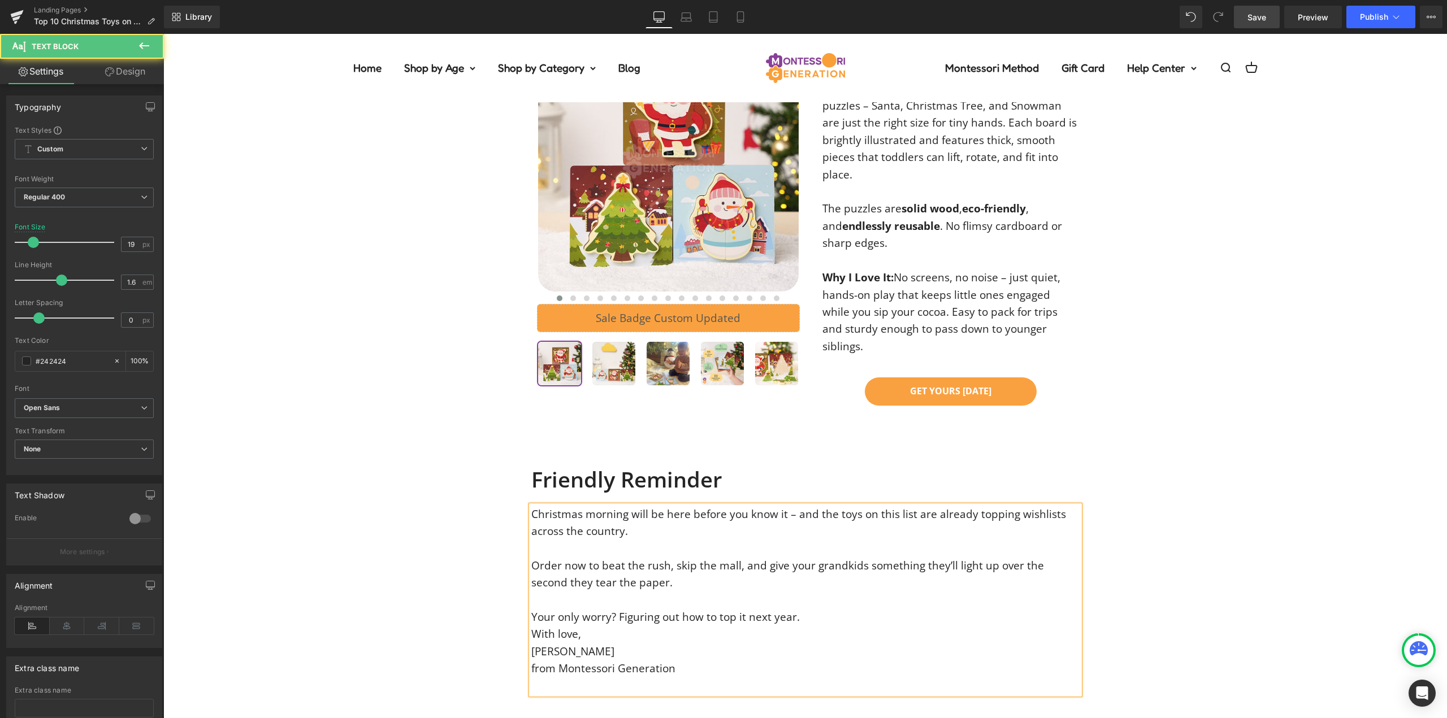
click at [816, 609] on div "Your only worry? Figuring out how to top it next year." at bounding box center [805, 617] width 548 height 17
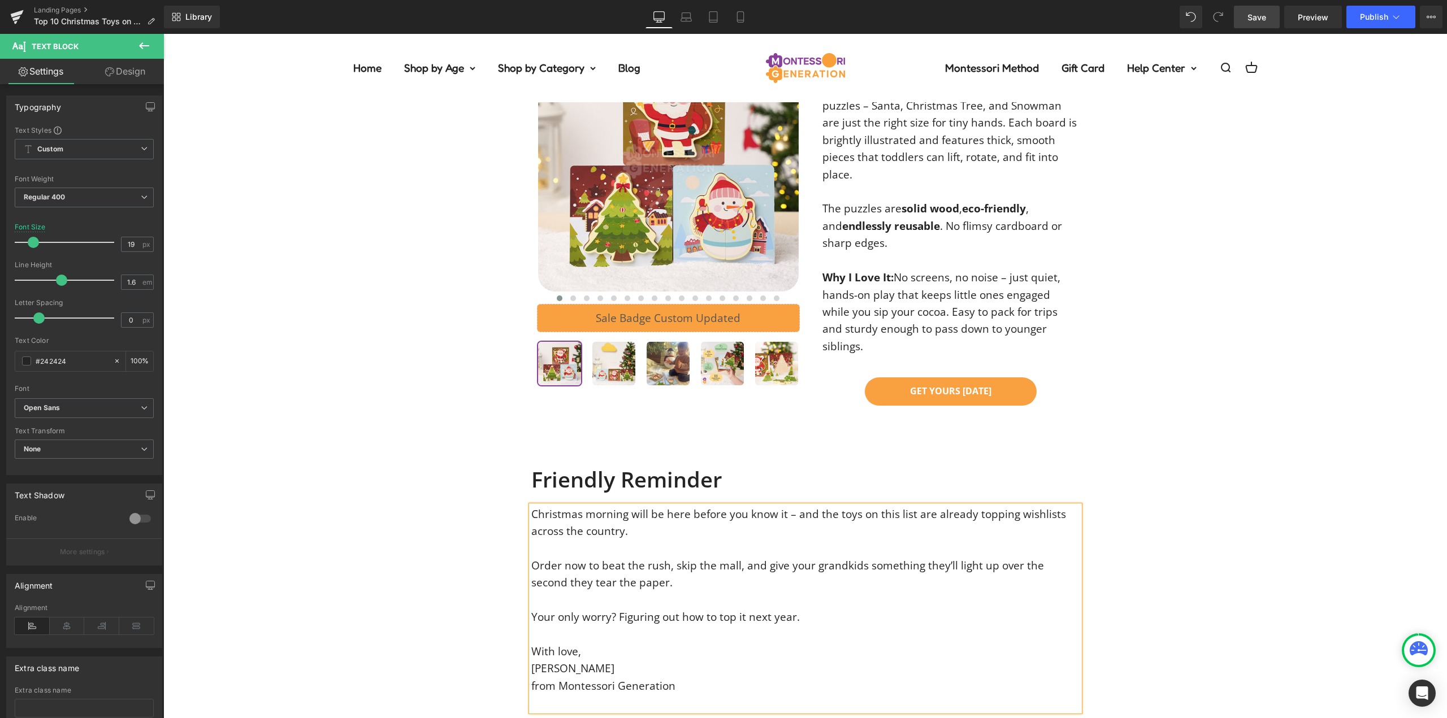
click at [591, 695] on div at bounding box center [805, 703] width 548 height 17
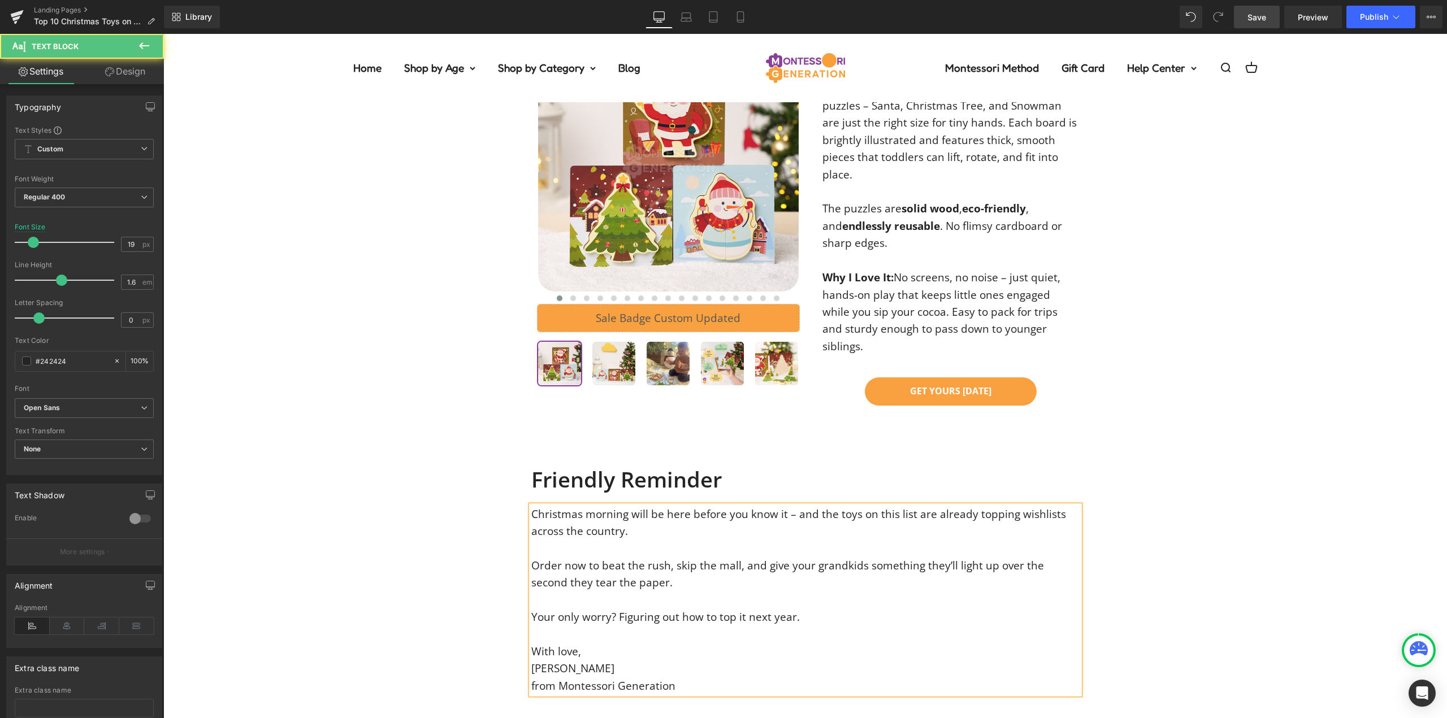
drag, startPoint x: 550, startPoint y: 592, endPoint x: 525, endPoint y: 591, distance: 24.9
click at [531, 591] on div "Christmas morning will be here before you know it – and the toys on this list a…" at bounding box center [805, 600] width 548 height 189
drag, startPoint x: 527, startPoint y: 592, endPoint x: 674, endPoint y: 592, distance: 146.4
click at [674, 678] on div "from Montessori Generation" at bounding box center [805, 686] width 548 height 17
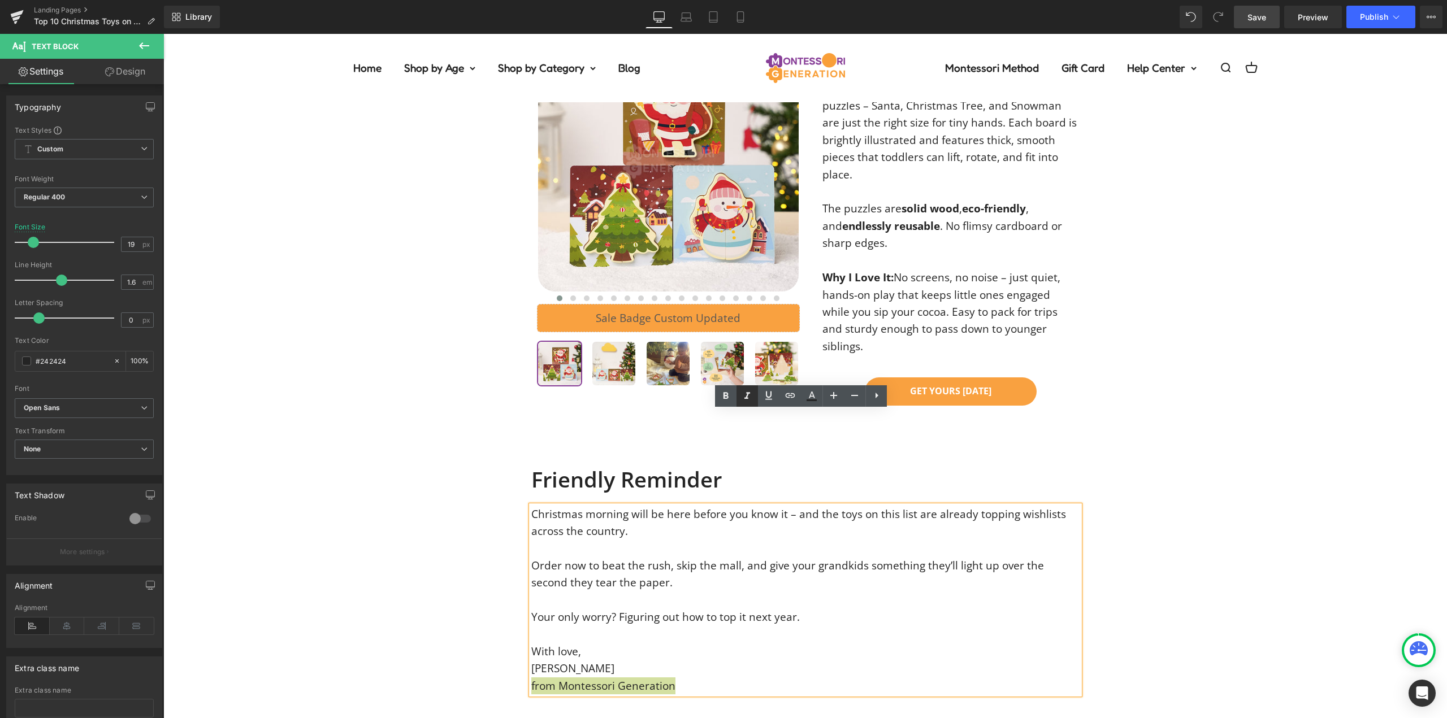
drag, startPoint x: 445, startPoint y: 525, endPoint x: 752, endPoint y: 393, distance: 334.0
click at [749, 396] on icon at bounding box center [747, 396] width 14 height 14
drag, startPoint x: 569, startPoint y: 571, endPoint x: 964, endPoint y: 431, distance: 419.1
click at [531, 660] on div "[PERSON_NAME]" at bounding box center [805, 668] width 548 height 17
click at [1175, 406] on div "Friendly Reminder Heading Christmas morning will be here before you know it – a…" at bounding box center [805, 573] width 1284 height 334
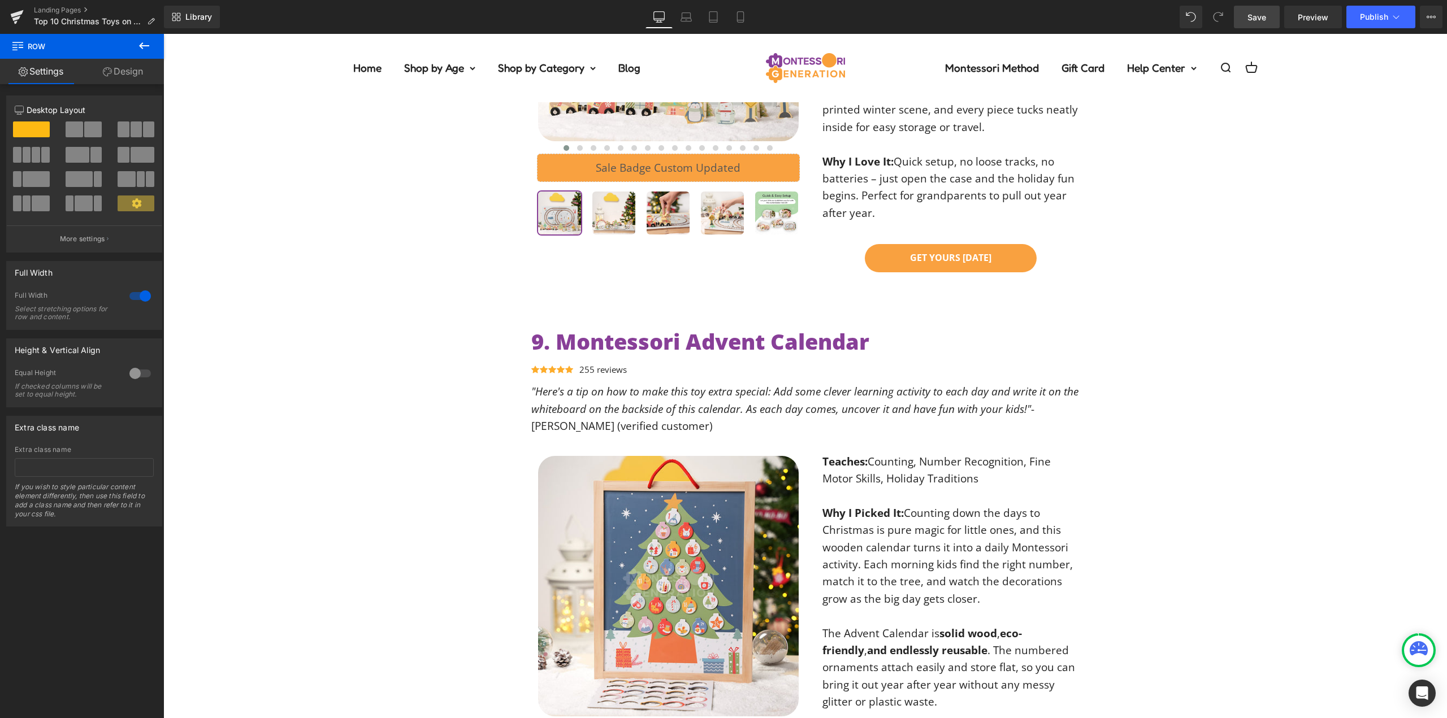
scroll to position [0, 0]
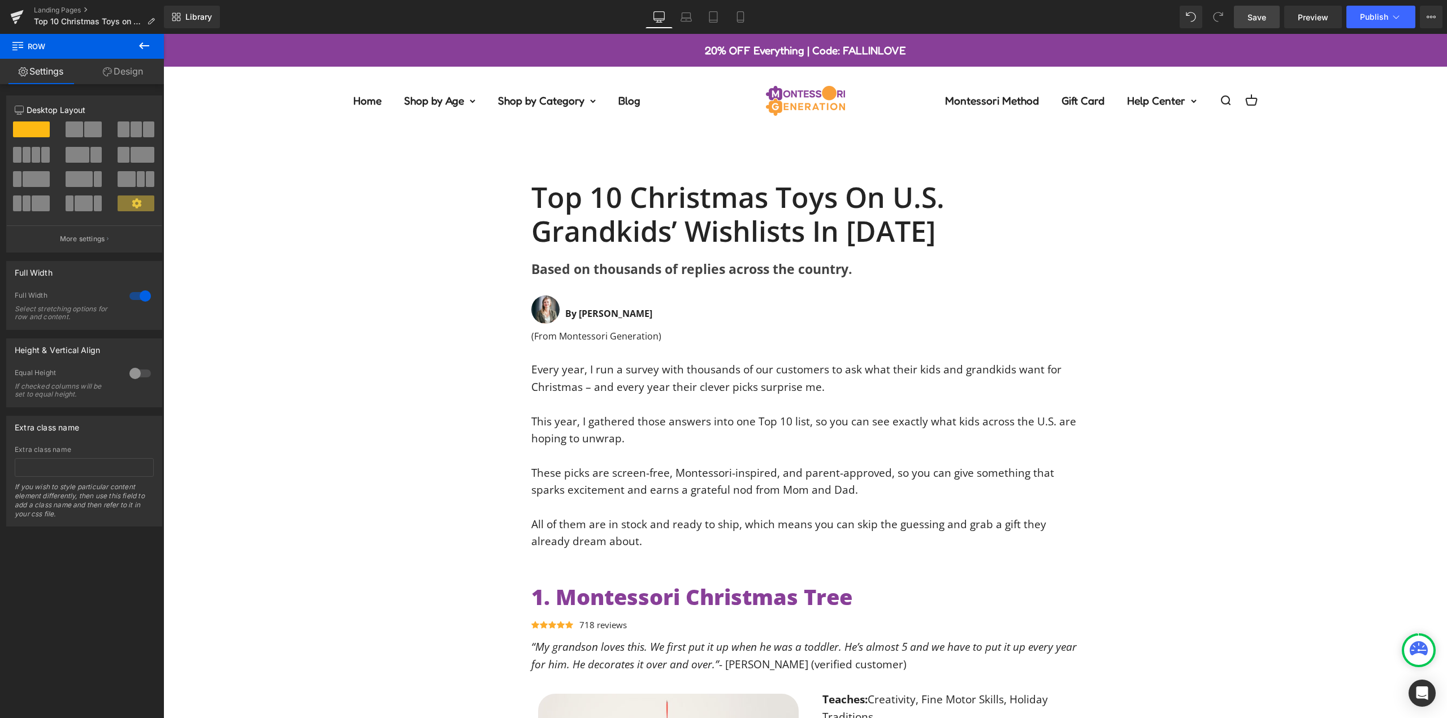
click at [1255, 16] on span "Save" at bounding box center [1257, 17] width 19 height 12
click at [1387, 22] on button "Publish" at bounding box center [1380, 17] width 69 height 23
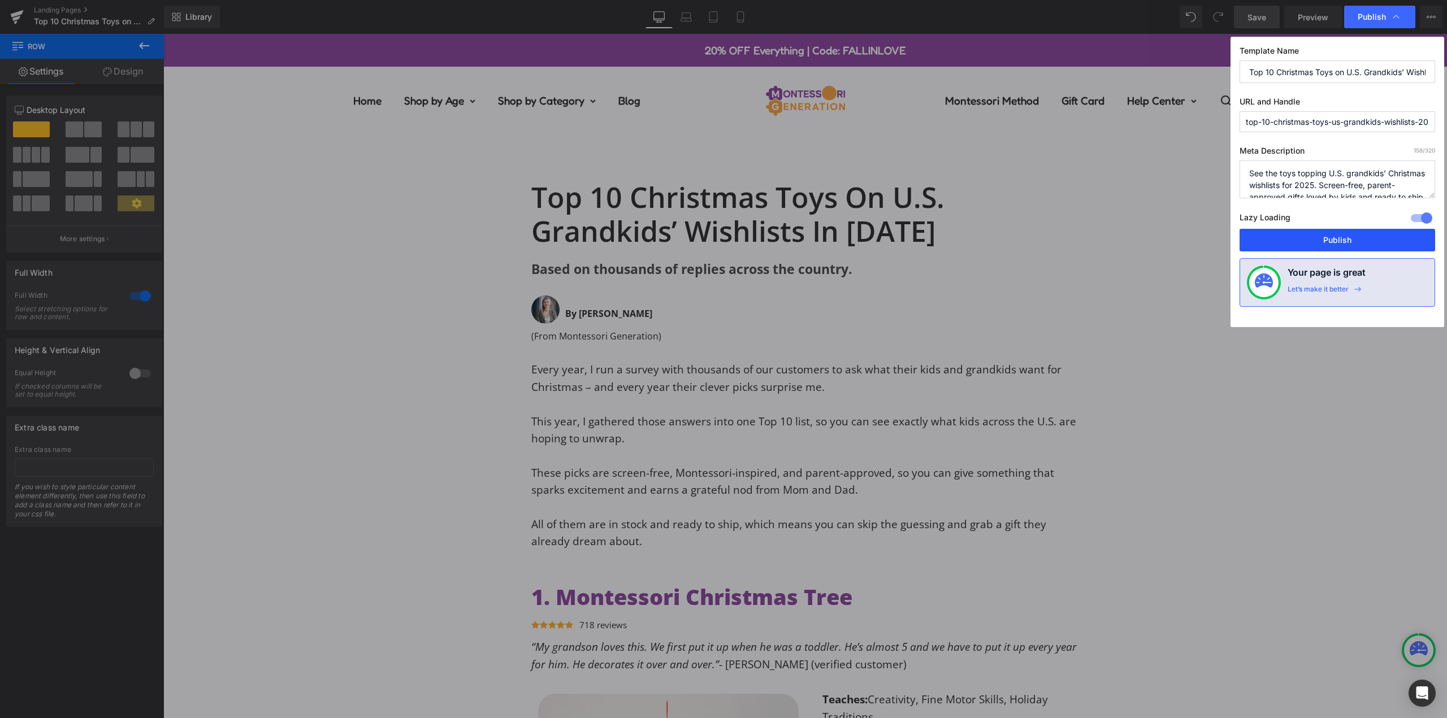
drag, startPoint x: 1328, startPoint y: 250, endPoint x: 1164, endPoint y: 208, distance: 169.3
click at [1328, 250] on button "Publish" at bounding box center [1338, 240] width 196 height 23
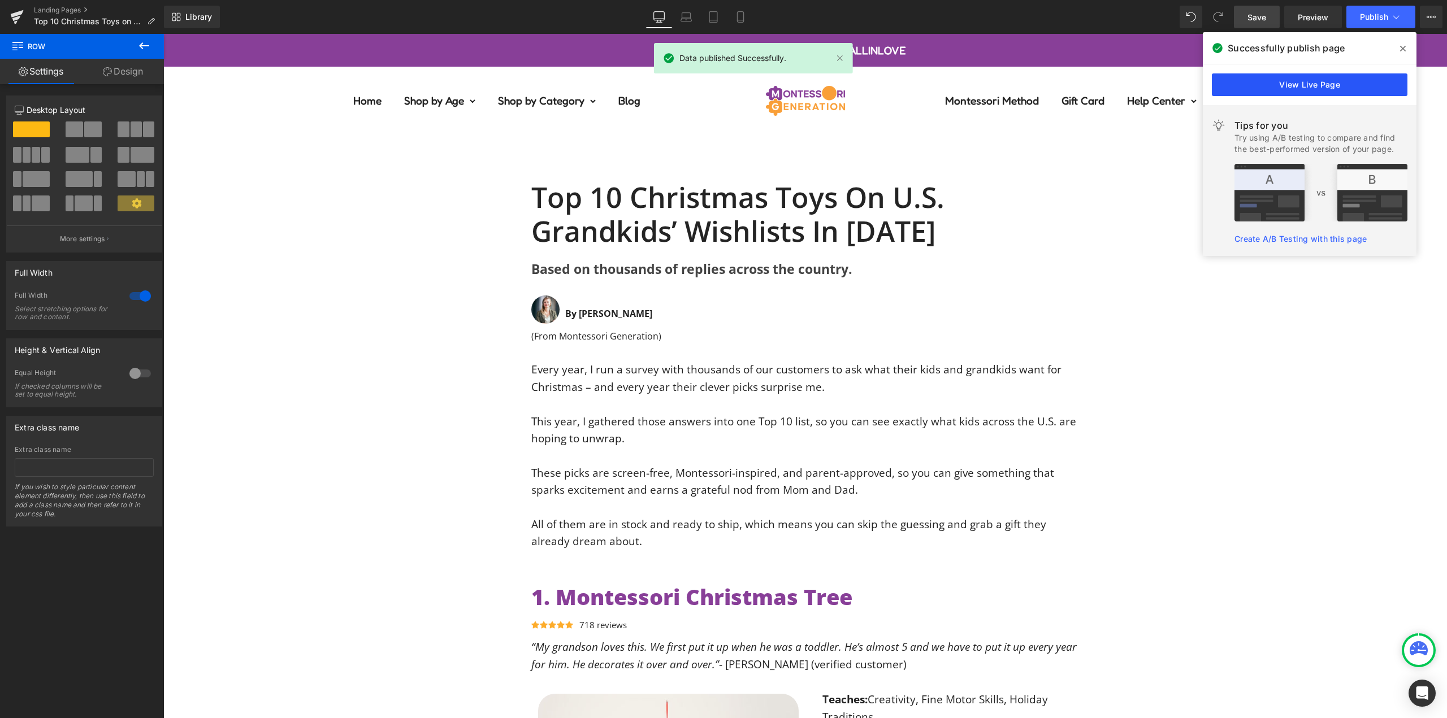
click at [1328, 86] on link "View Live Page" at bounding box center [1310, 84] width 196 height 23
